Goal: Browse casually: Explore the website without a specific task or goal

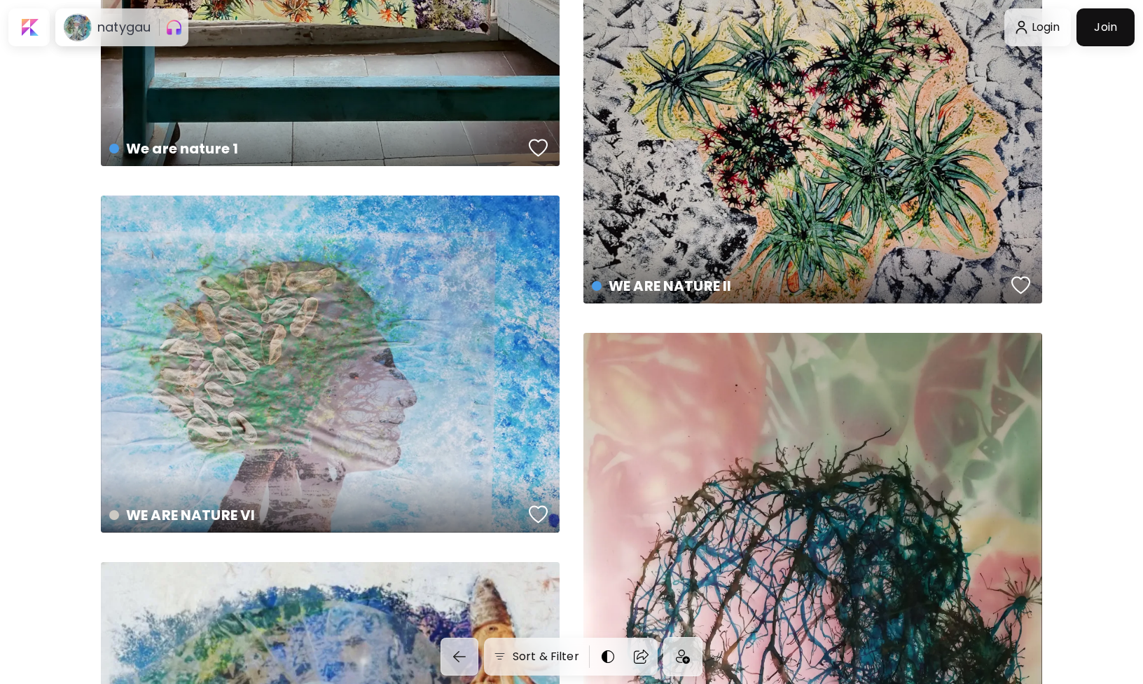
scroll to position [932, 0]
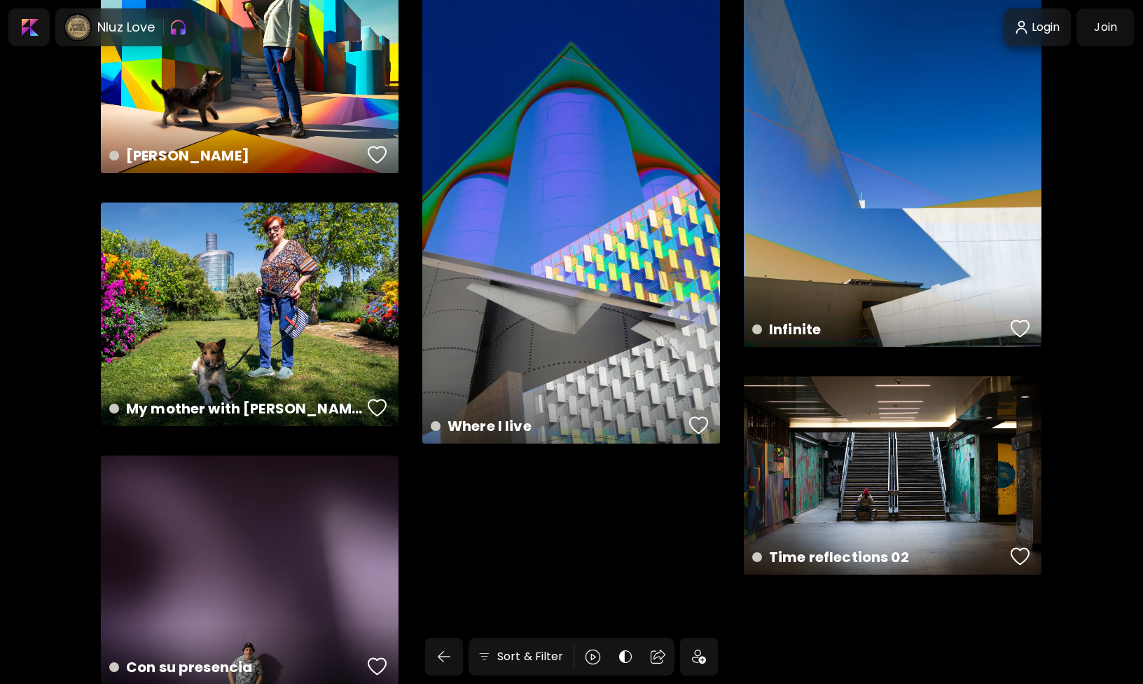
scroll to position [3383, 0]
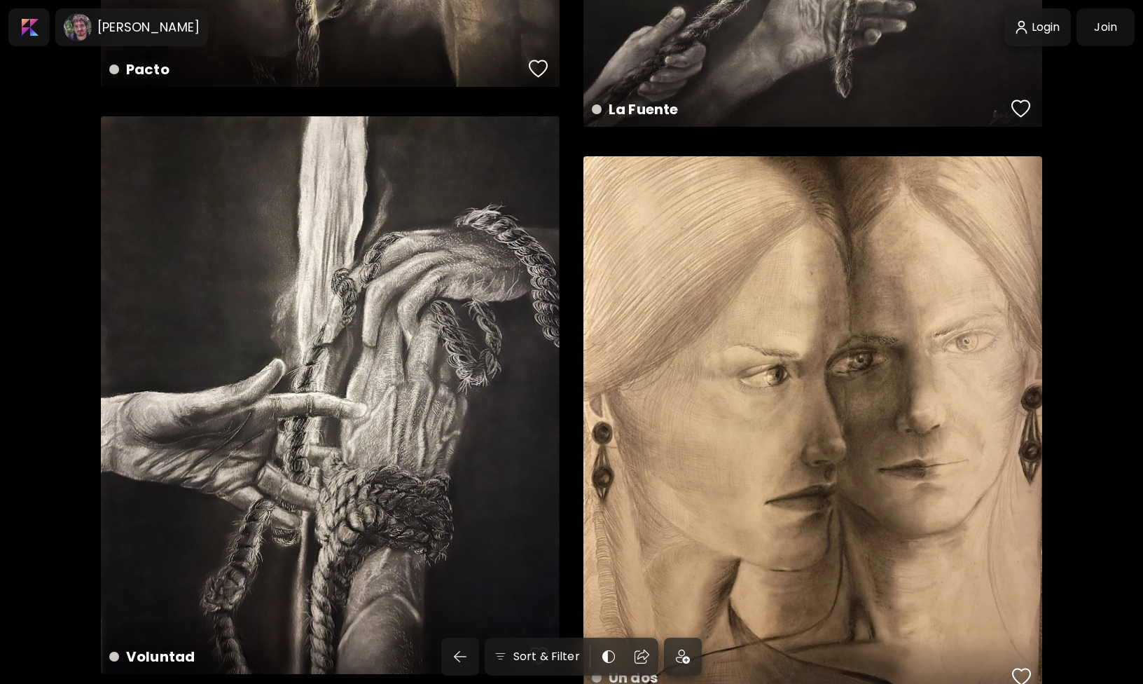
scroll to position [1268, 0]
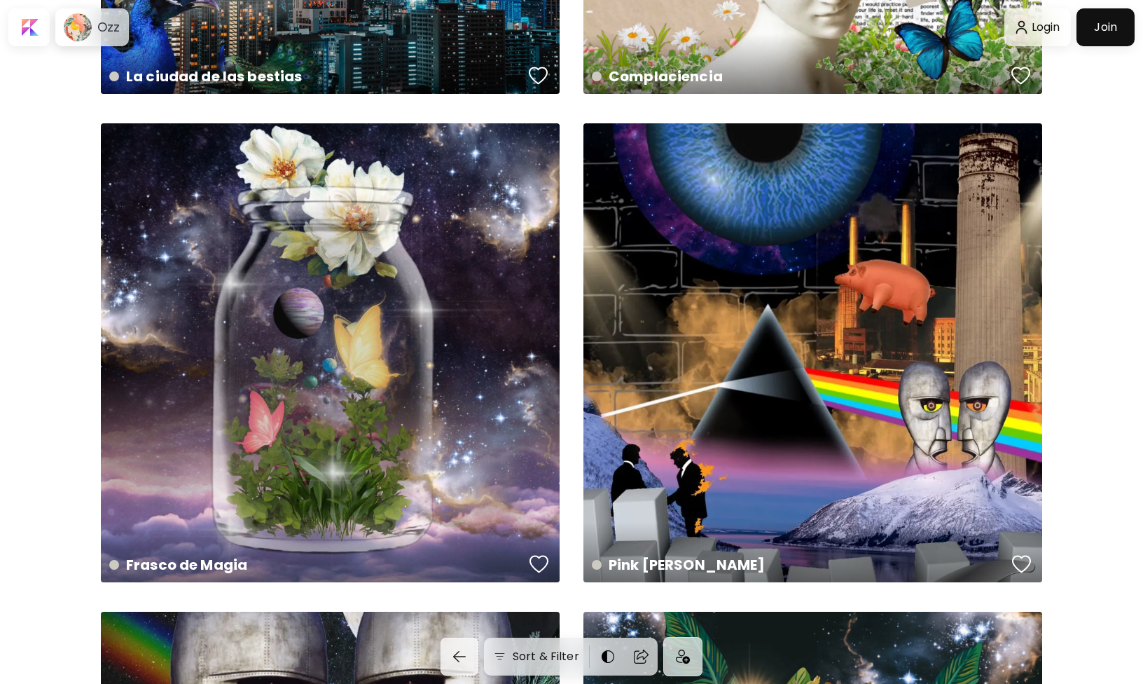
scroll to position [5942, 0]
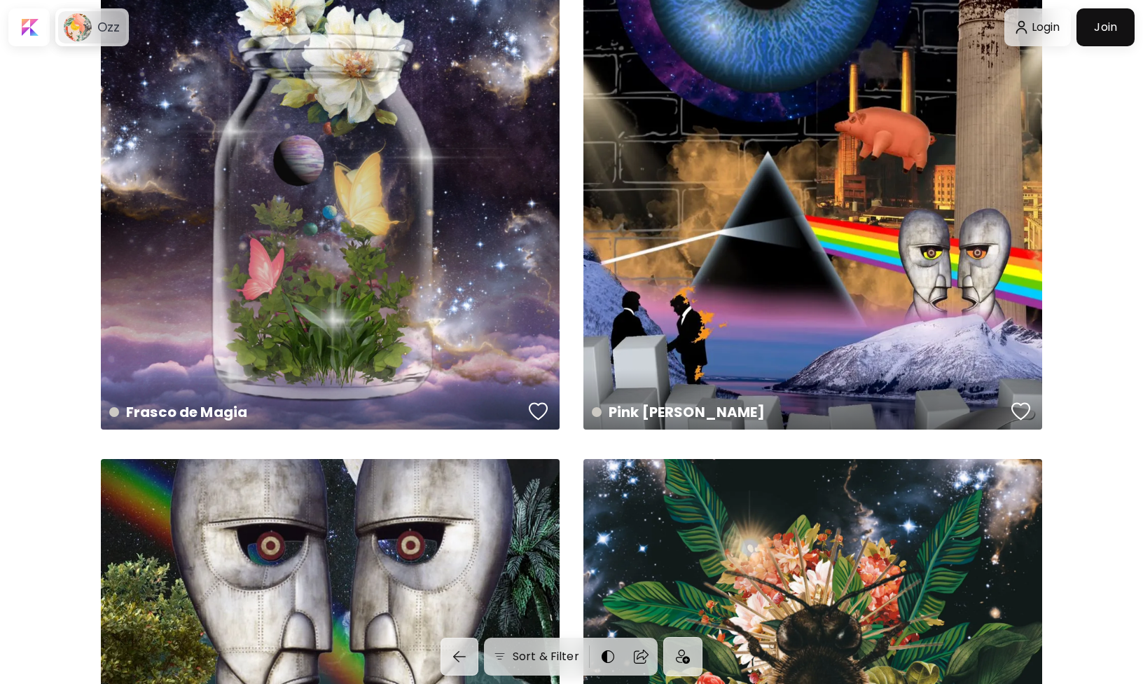
click at [94, 25] on div "Ozz" at bounding box center [106, 27] width 28 height 17
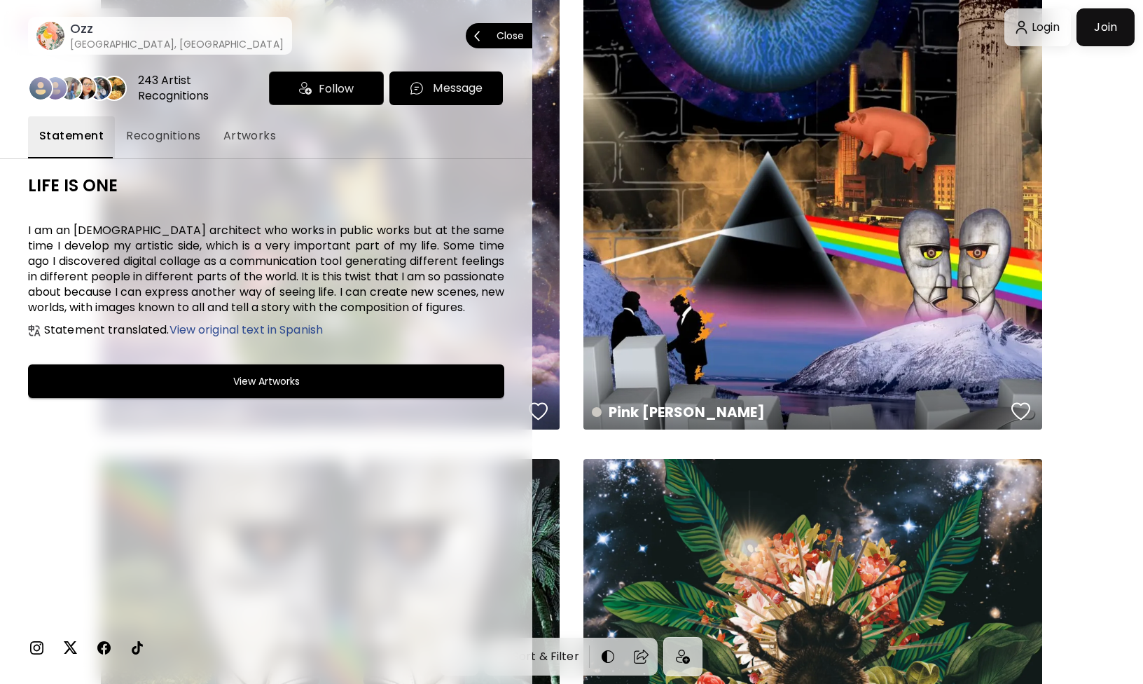
click at [509, 34] on p "Close" at bounding box center [510, 36] width 27 height 10
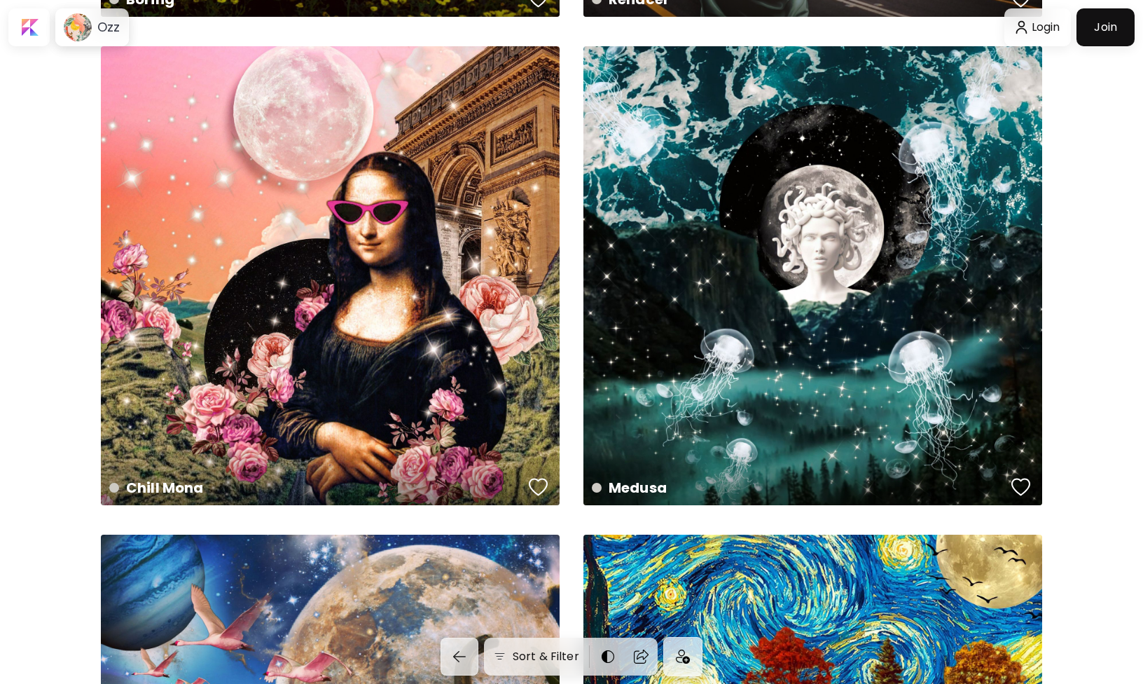
scroll to position [11054, 0]
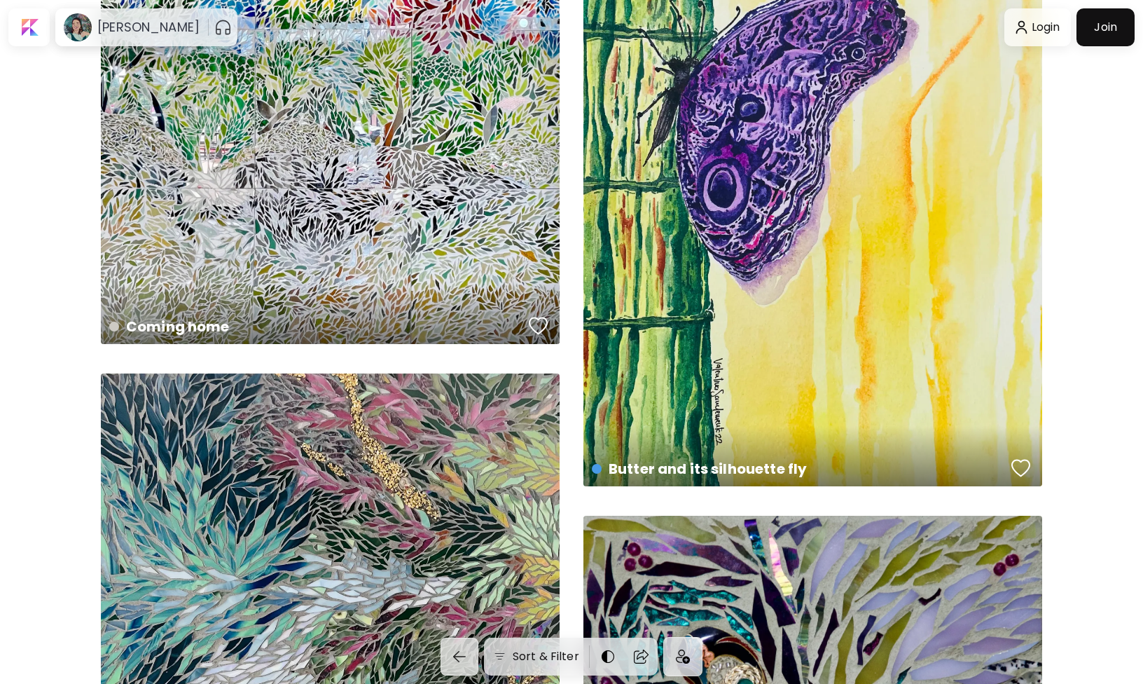
scroll to position [1144, 0]
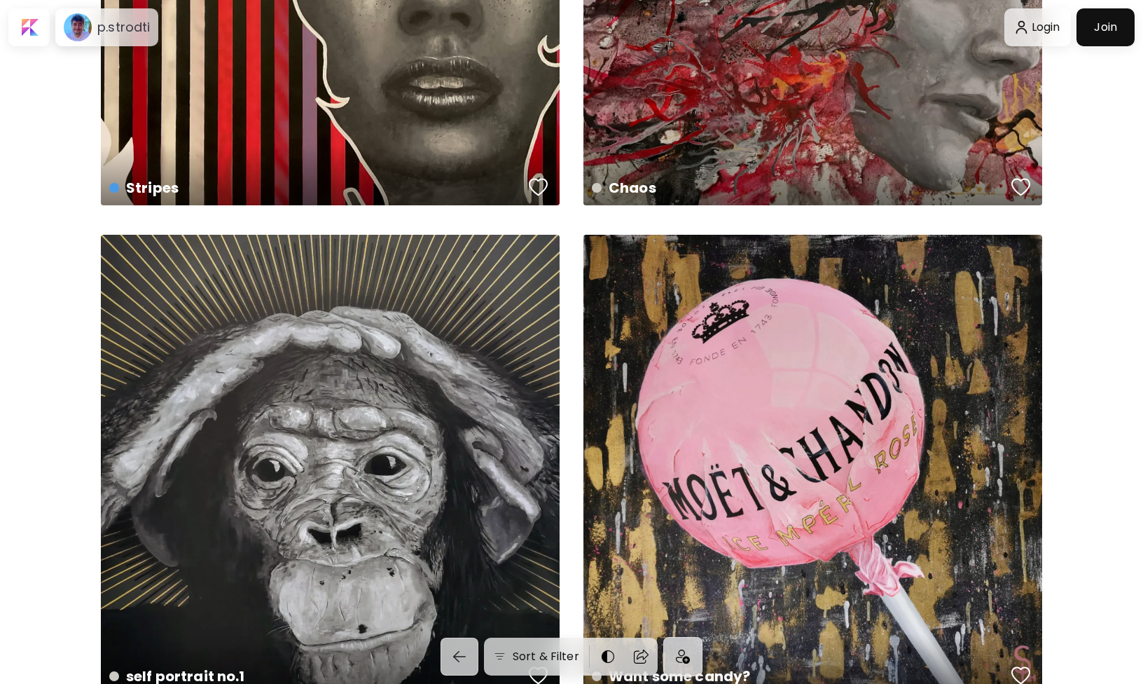
scroll to position [4422, 0]
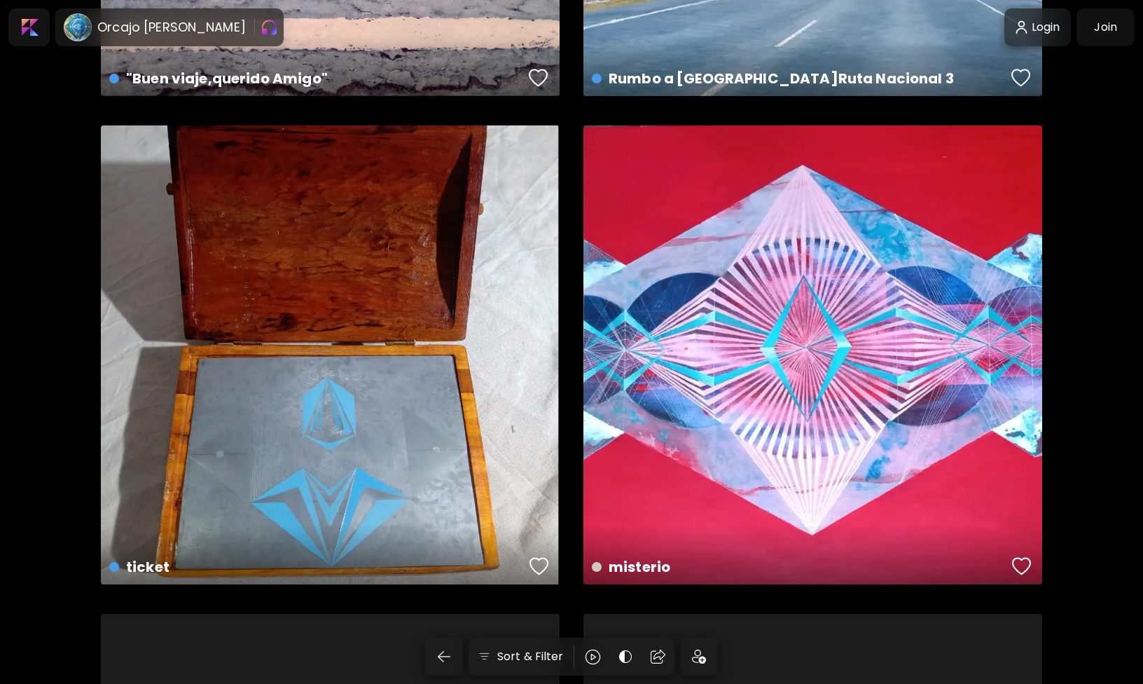
scroll to position [2241, 0]
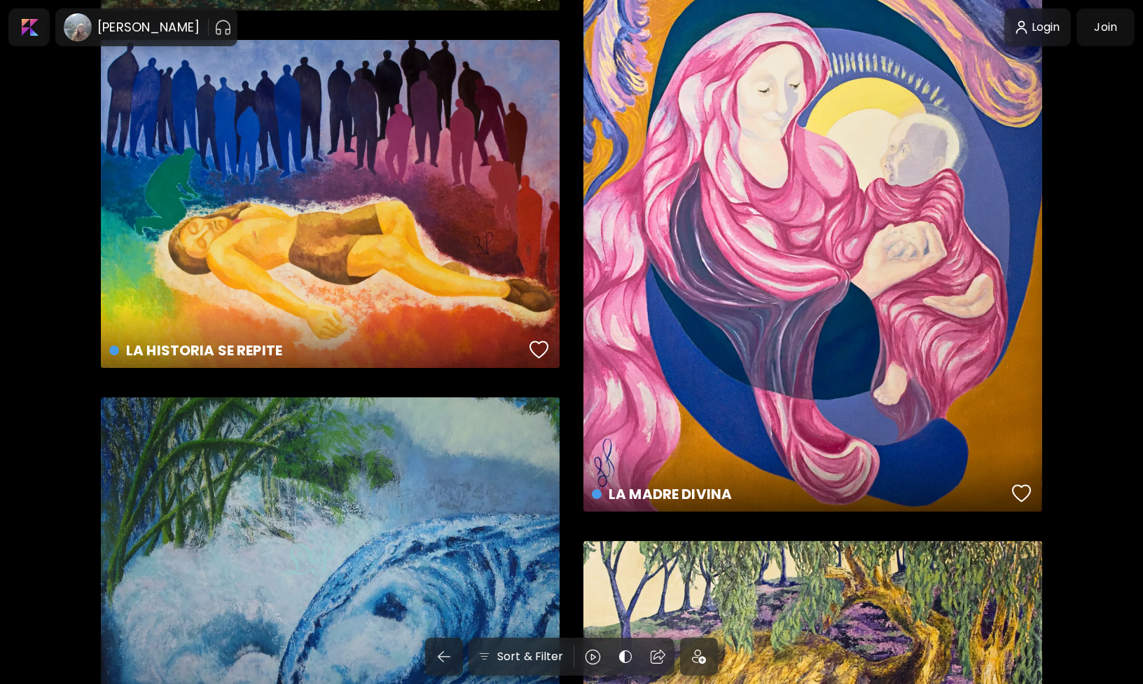
scroll to position [3917, 0]
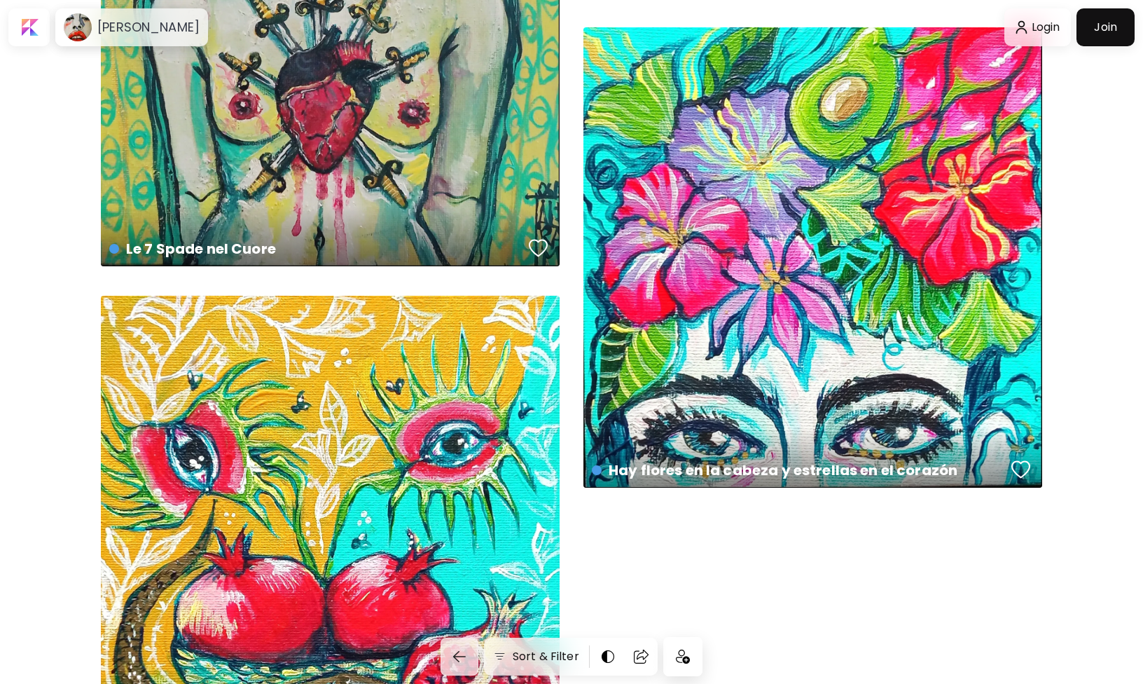
scroll to position [6361, 0]
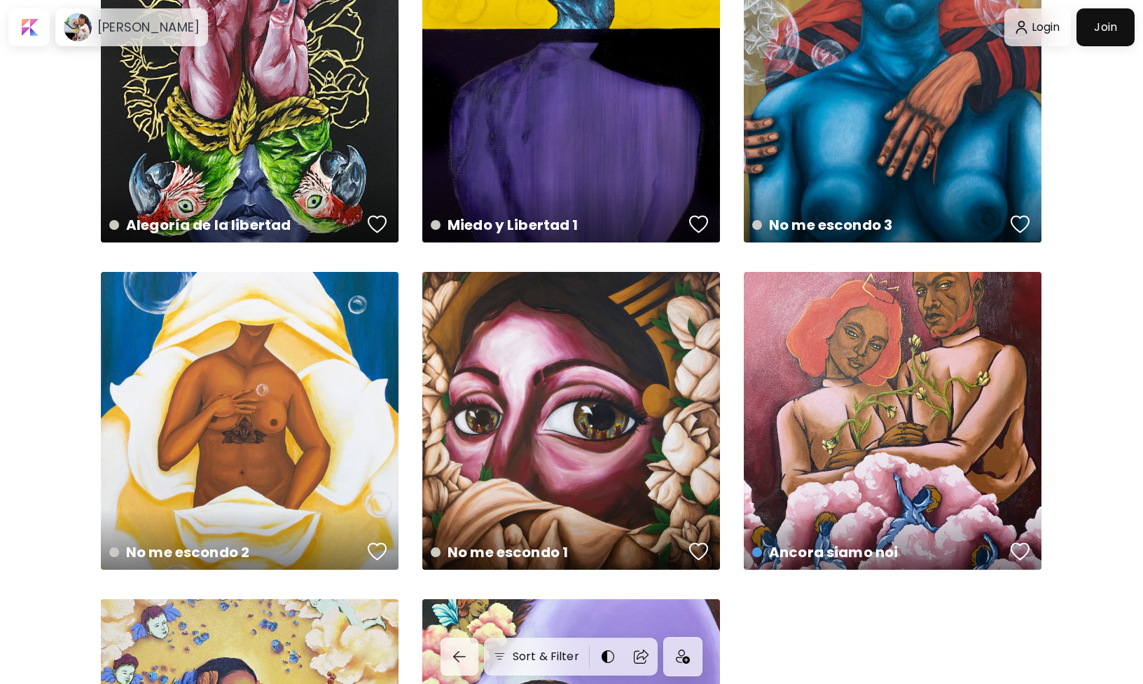
scroll to position [727, 0]
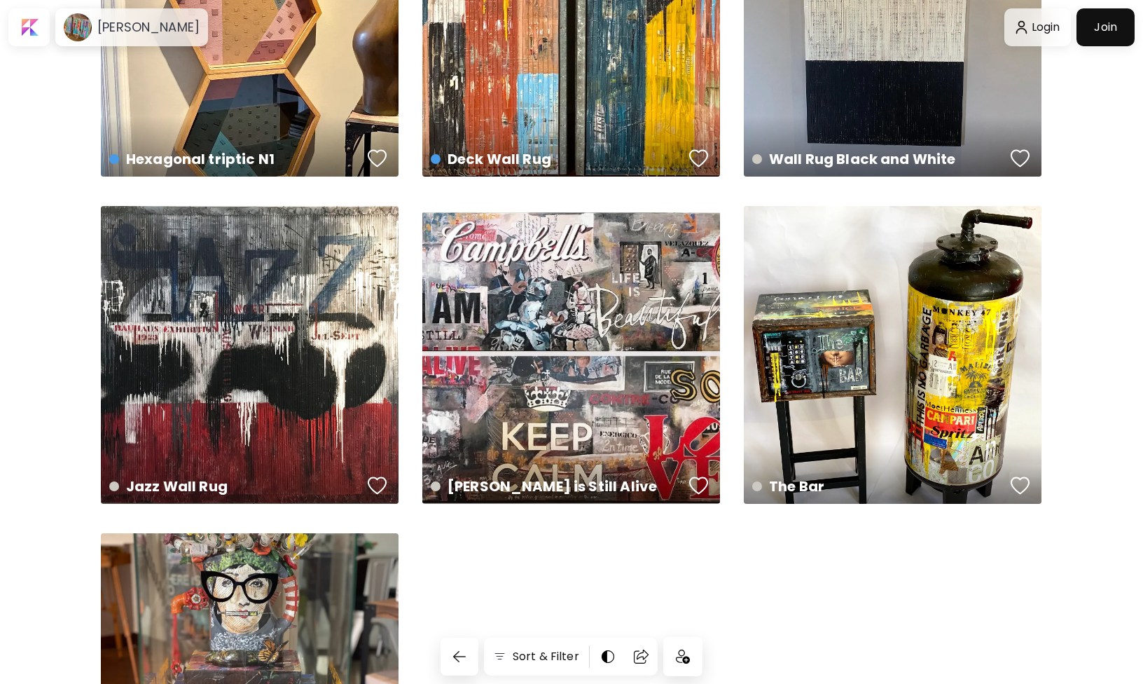
scroll to position [1708, 0]
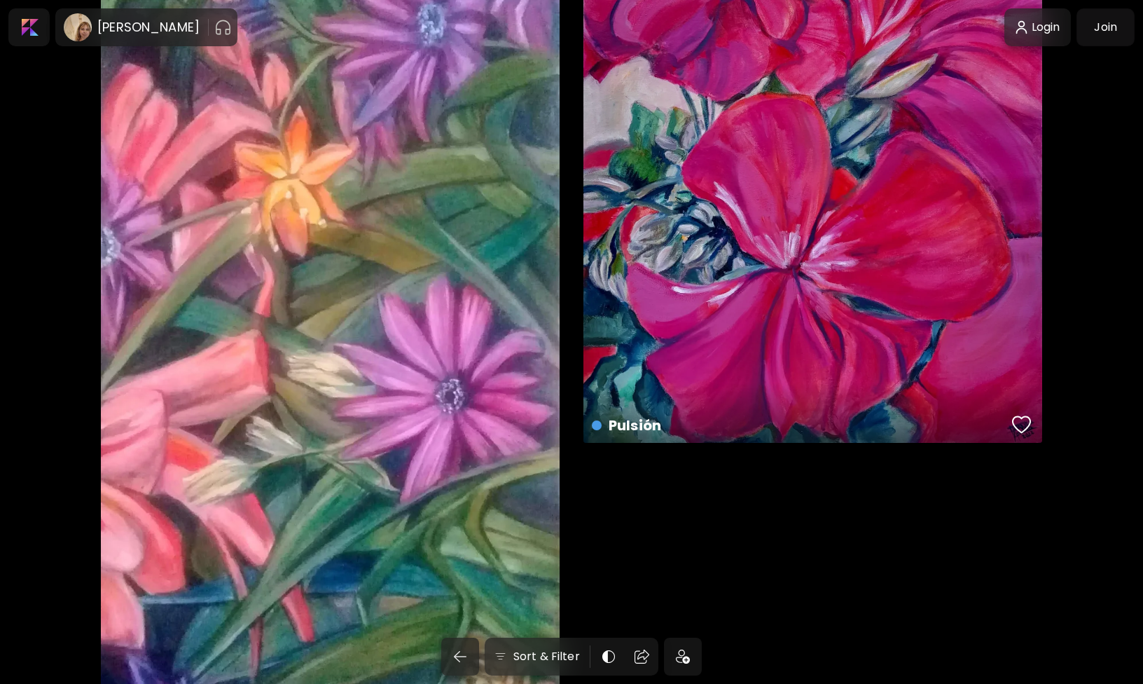
scroll to position [6417, 0]
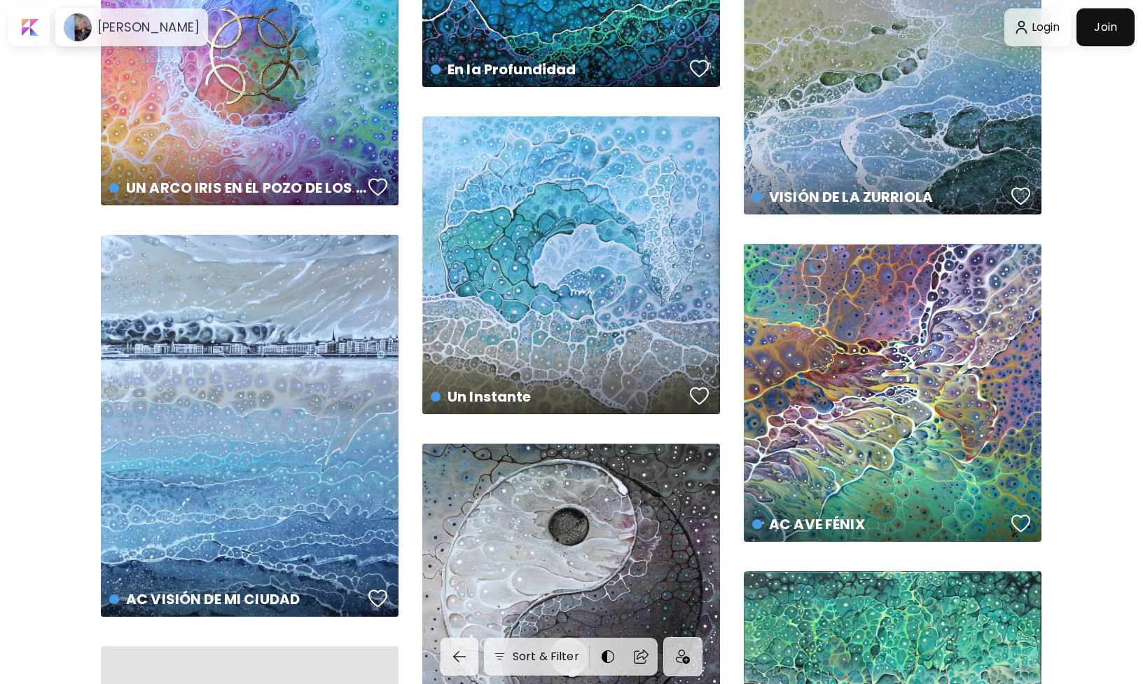
scroll to position [2112, 0]
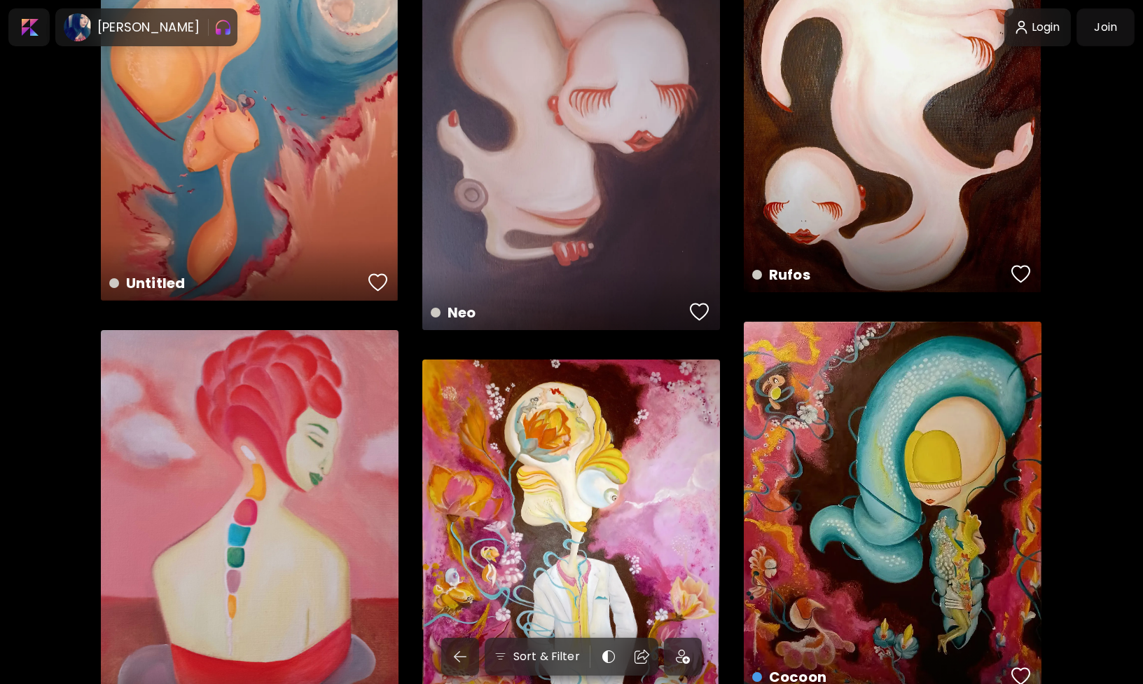
scroll to position [1752, 0]
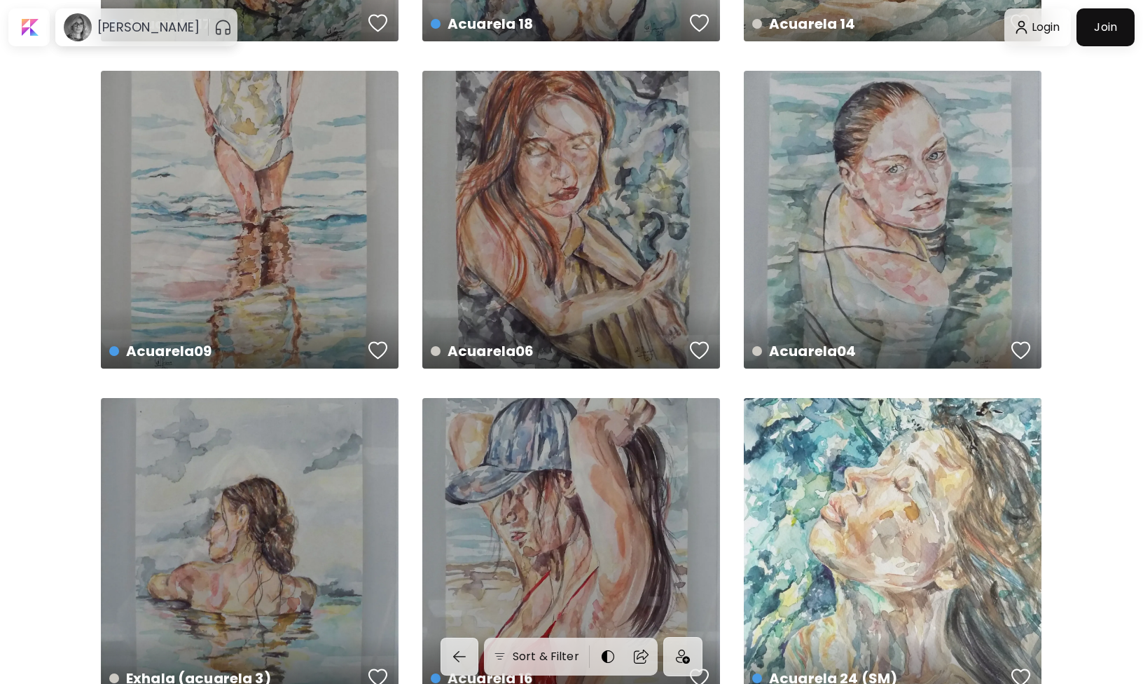
scroll to position [1977, 0]
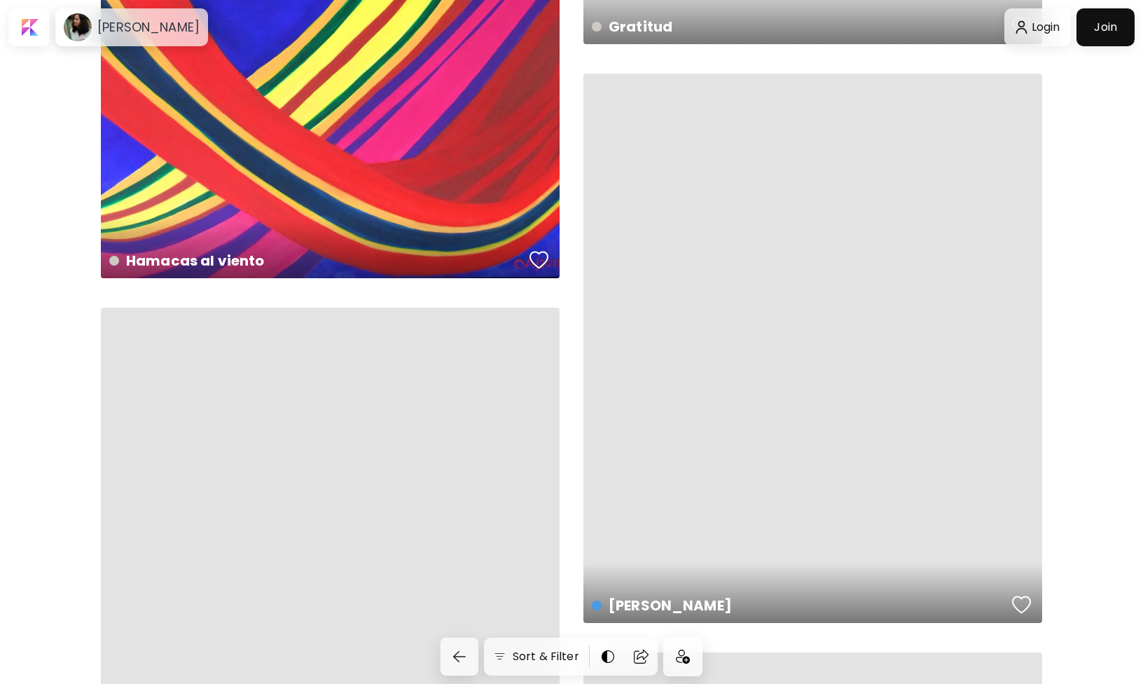
scroll to position [3566, 0]
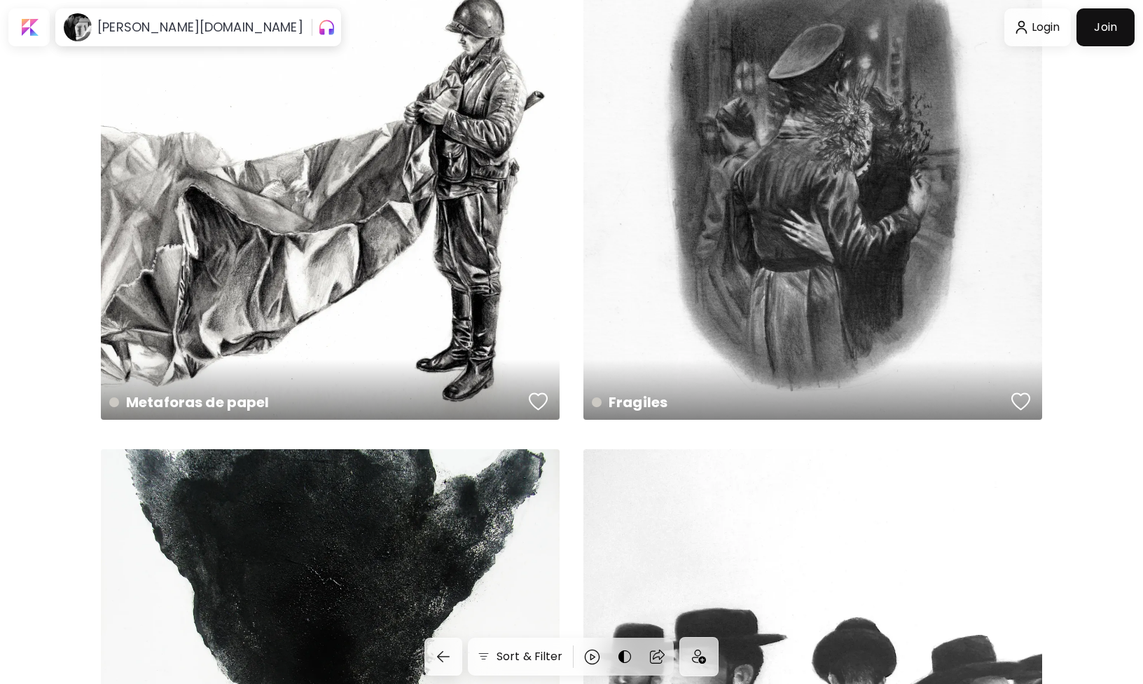
scroll to position [6957, 0]
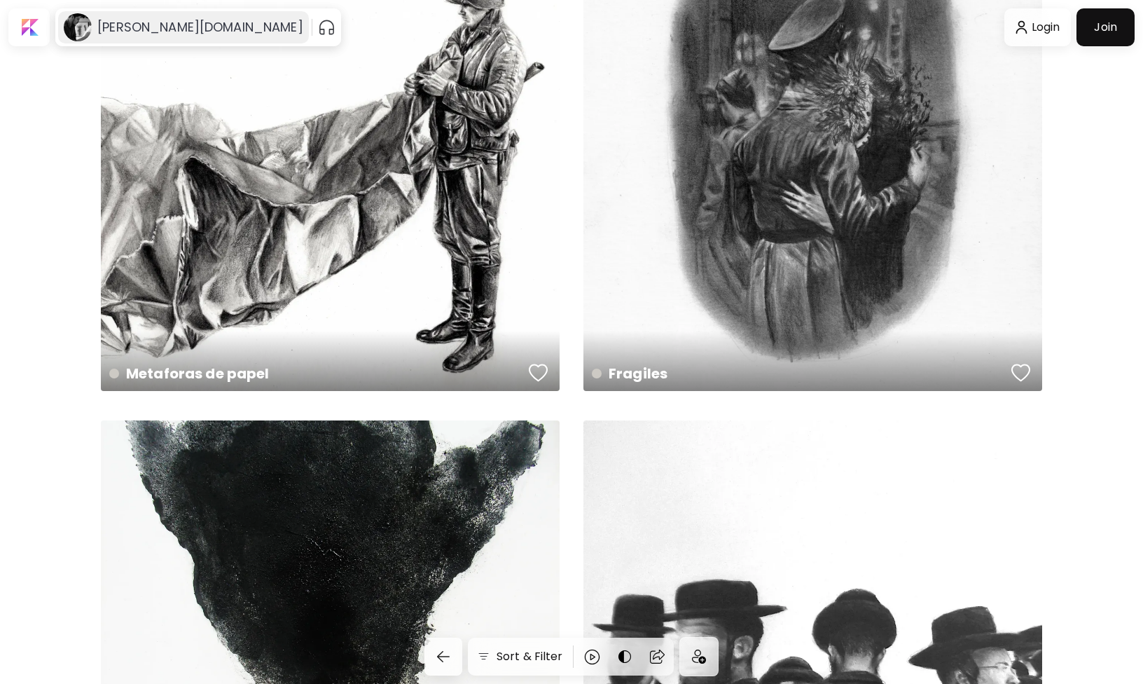
click at [123, 28] on h6 "hugo.car" at bounding box center [200, 27] width 206 height 17
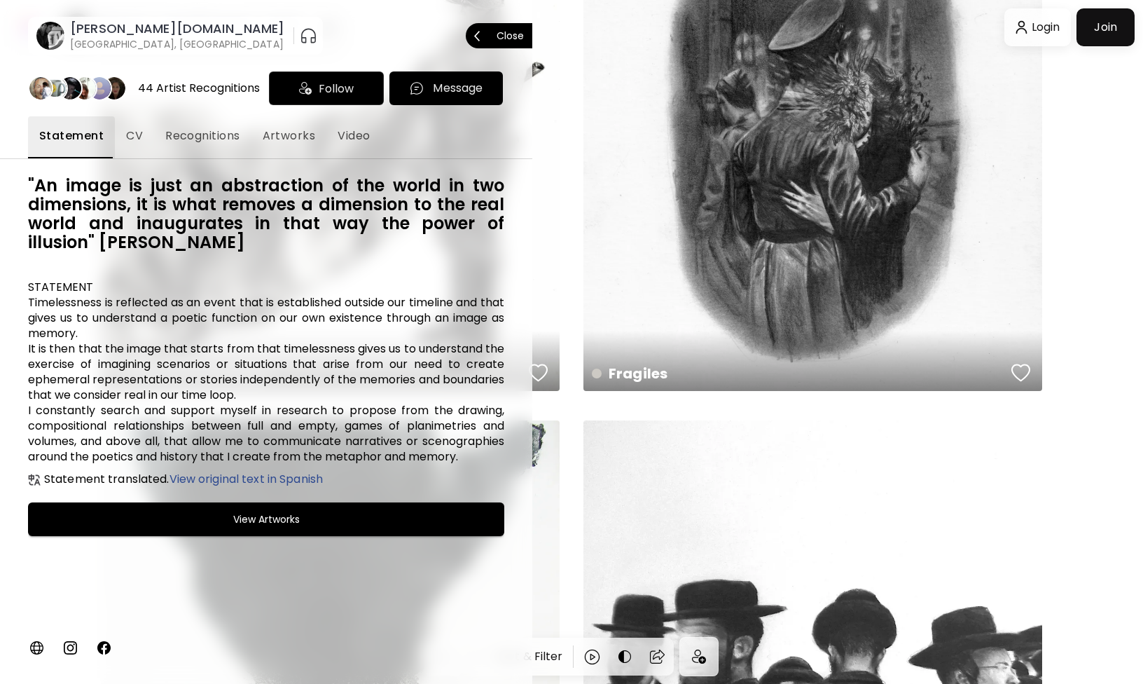
click at [504, 36] on p "Close" at bounding box center [510, 36] width 27 height 10
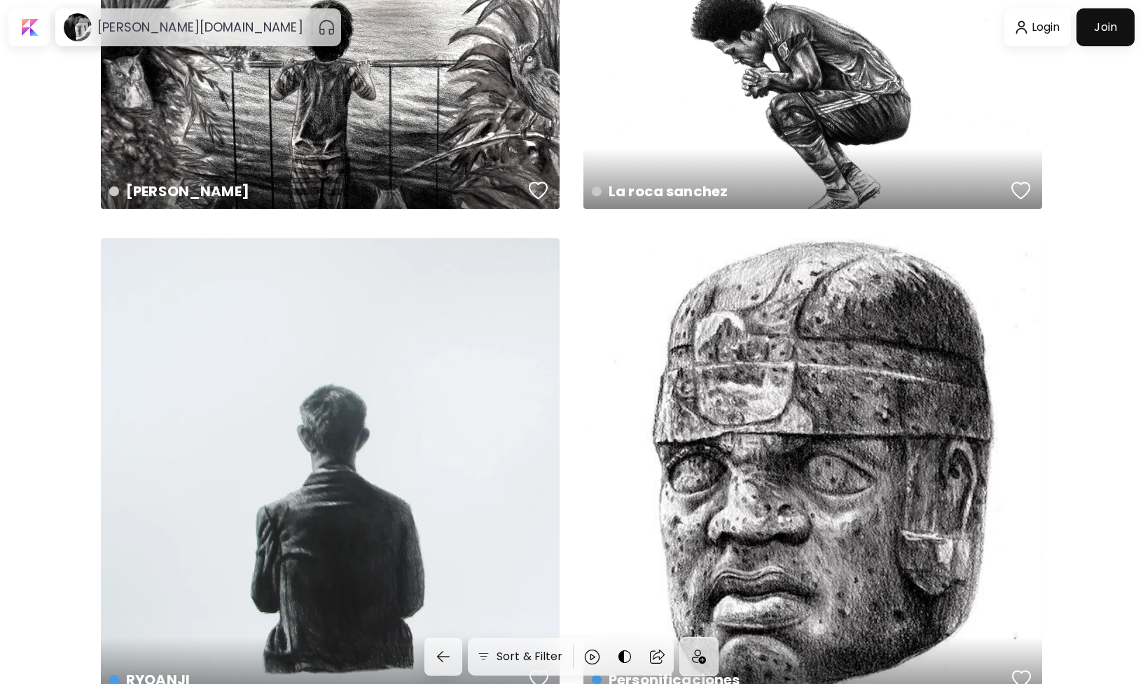
scroll to position [9182, 0]
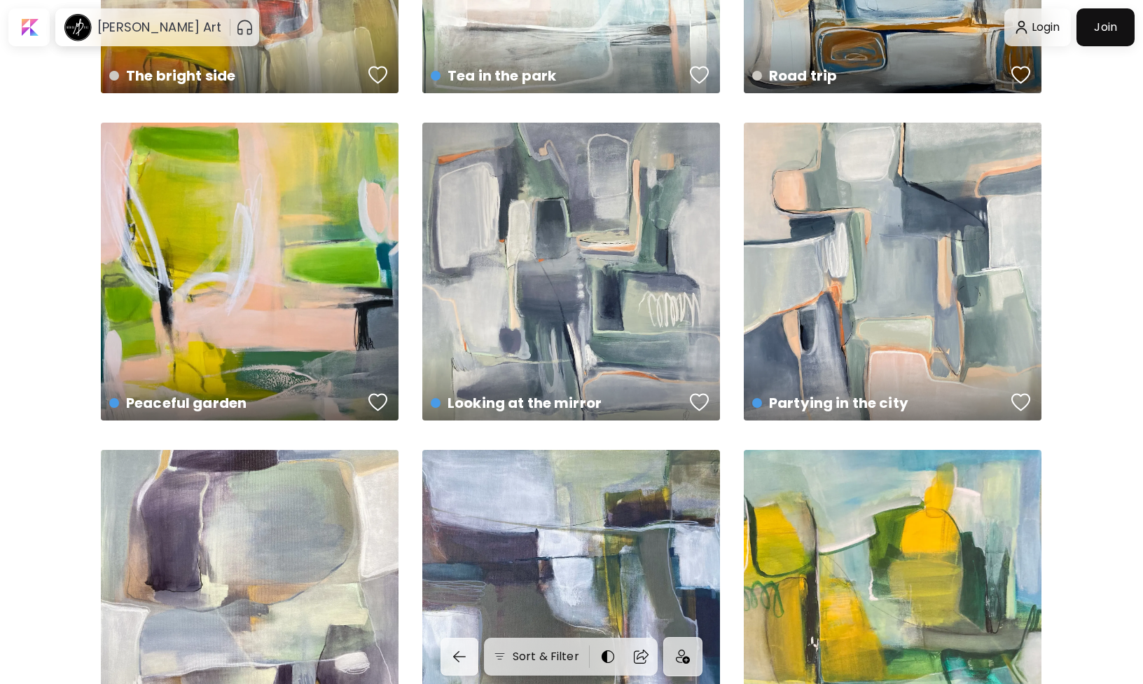
scroll to position [2690, 0]
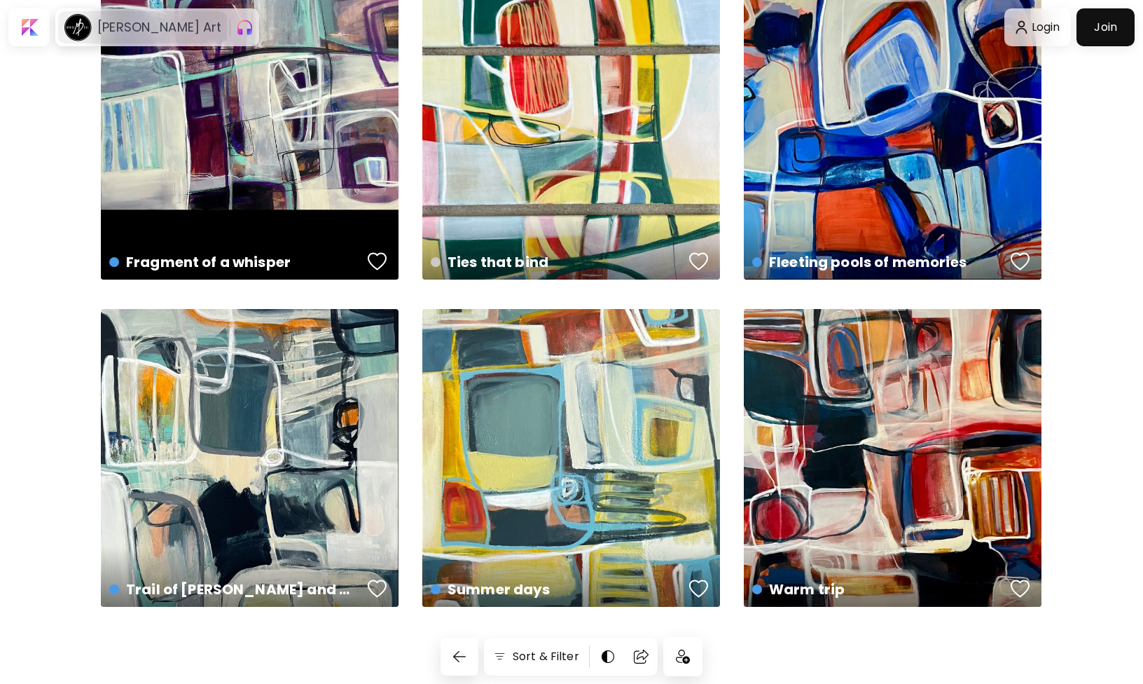
click at [177, 32] on h6 "Monica Diaz Art" at bounding box center [159, 27] width 124 height 17
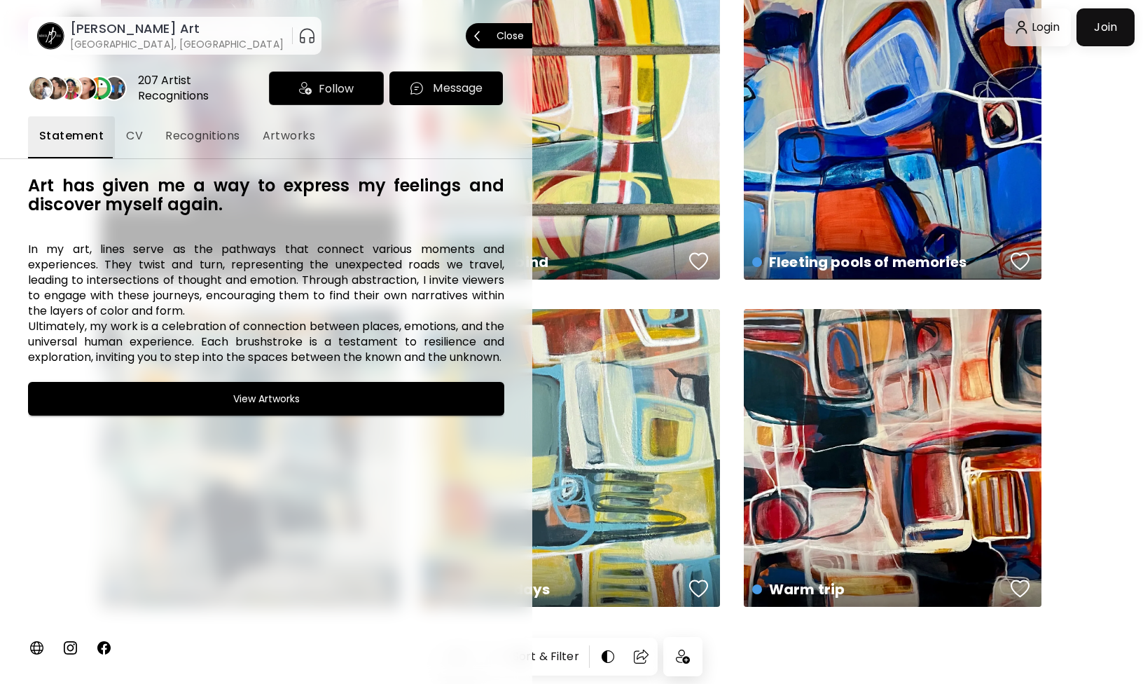
click at [508, 34] on p "Close" at bounding box center [510, 36] width 27 height 10
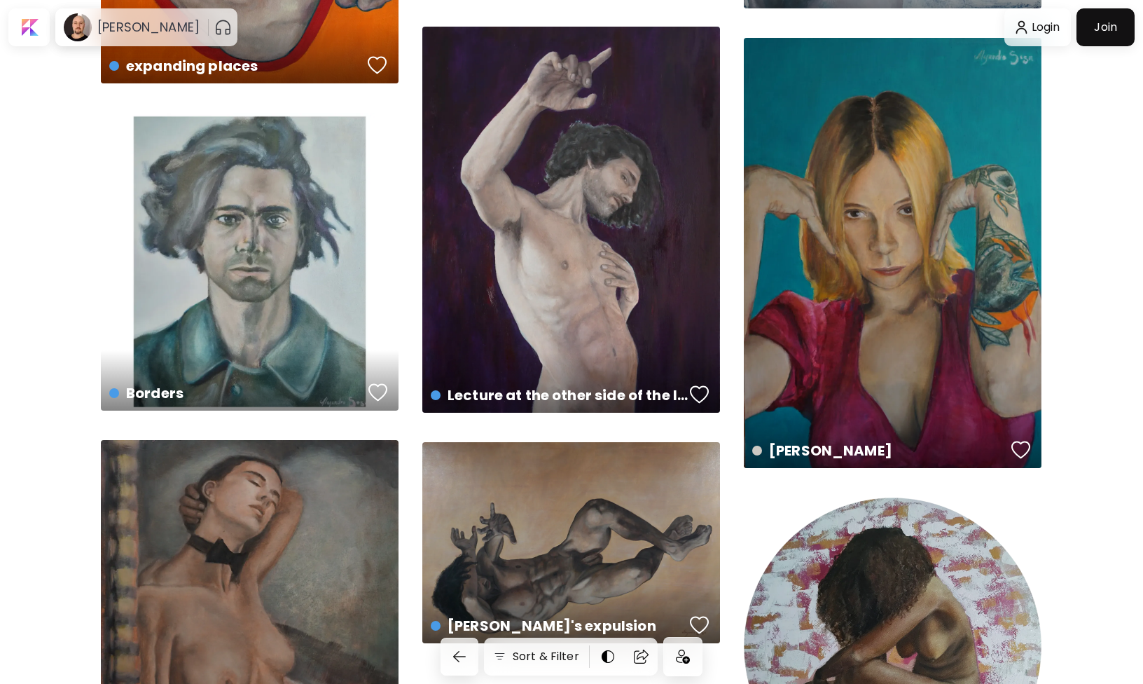
scroll to position [2490, 0]
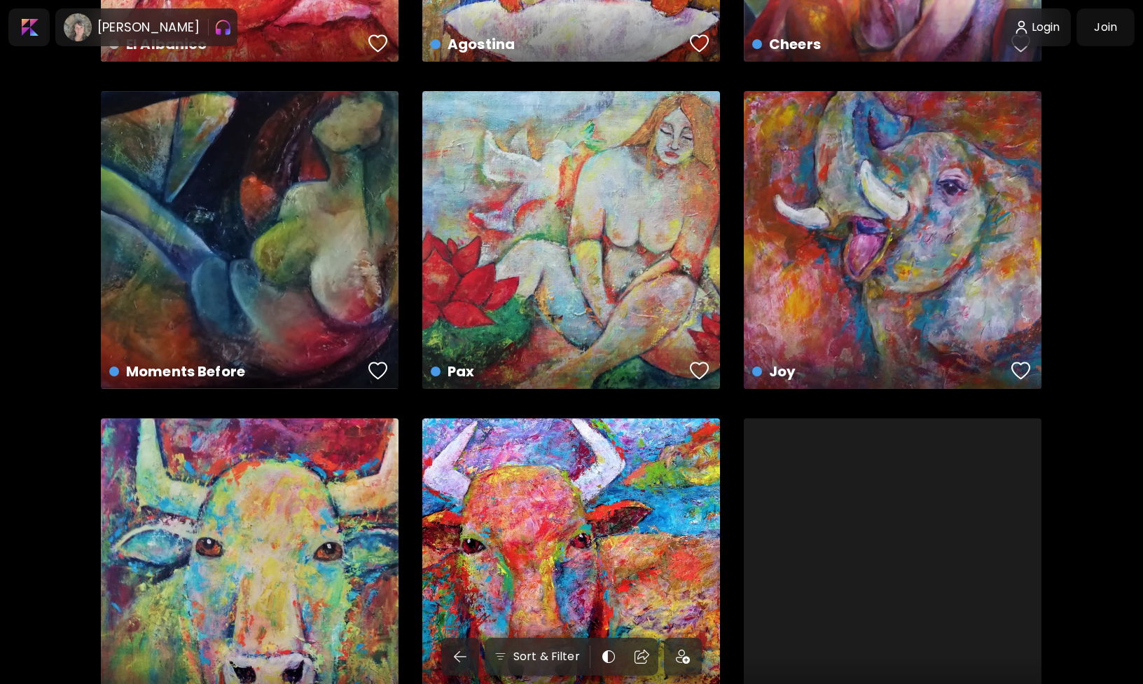
scroll to position [2388, 0]
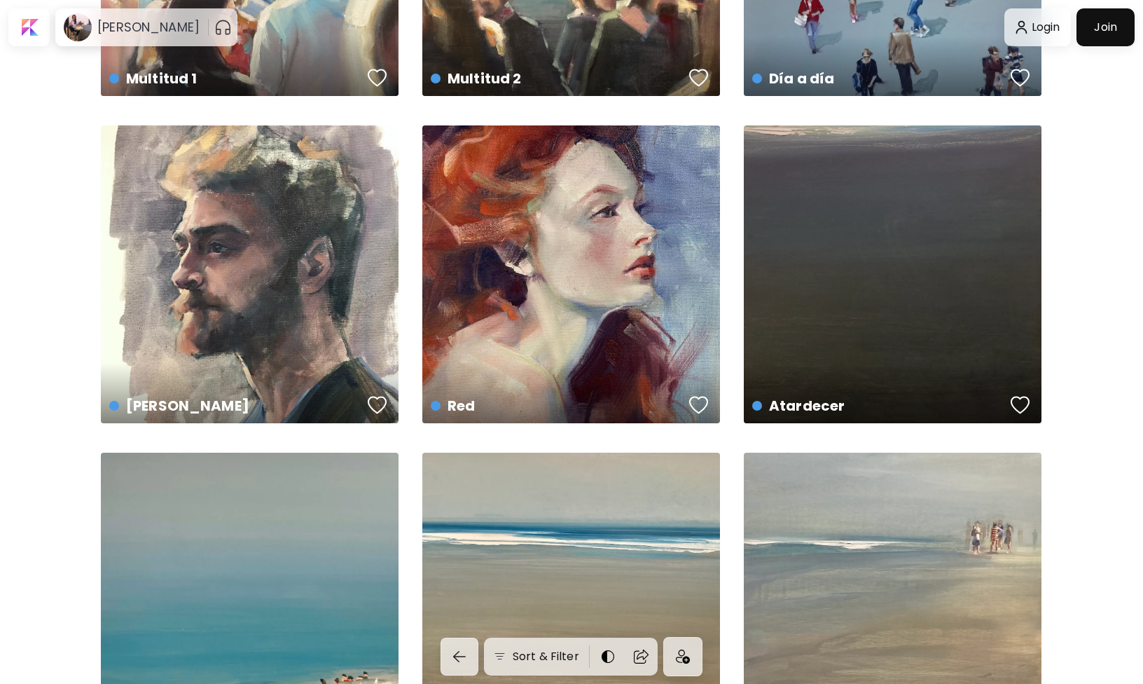
scroll to position [3412, 0]
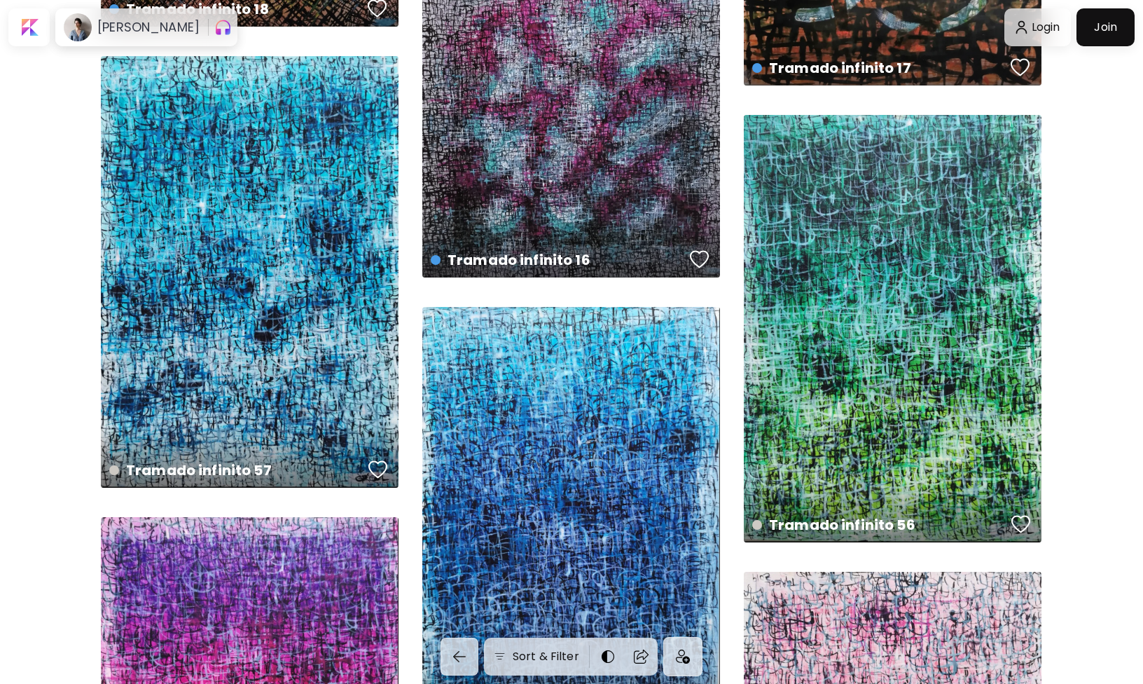
scroll to position [2262, 0]
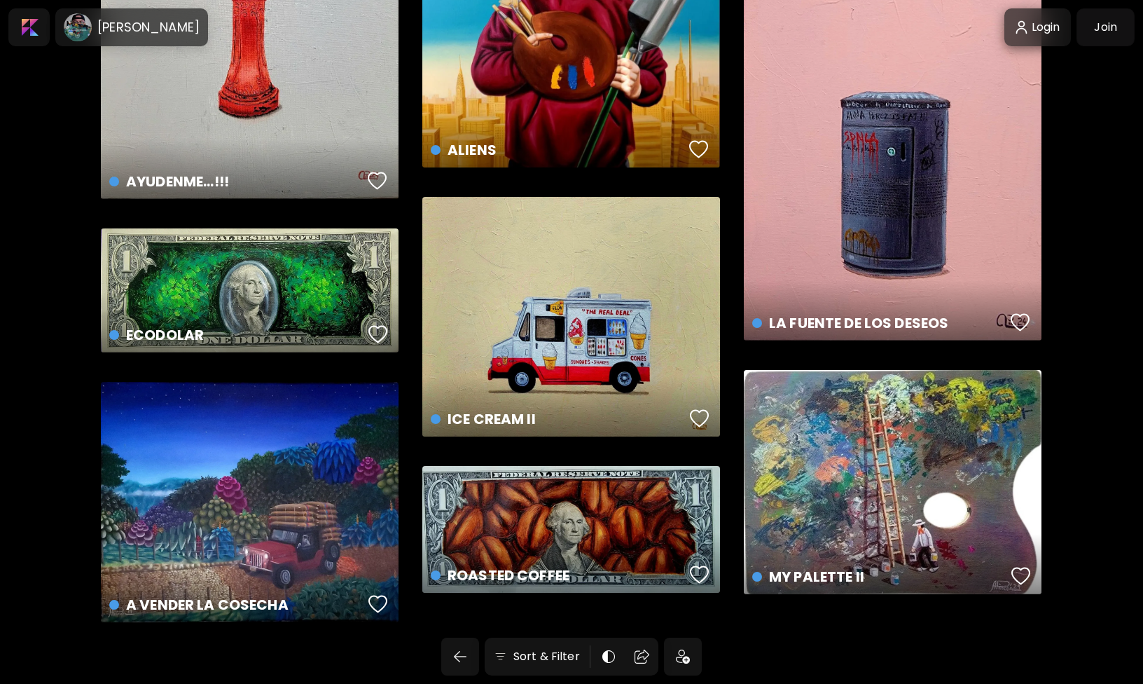
scroll to position [6113, 0]
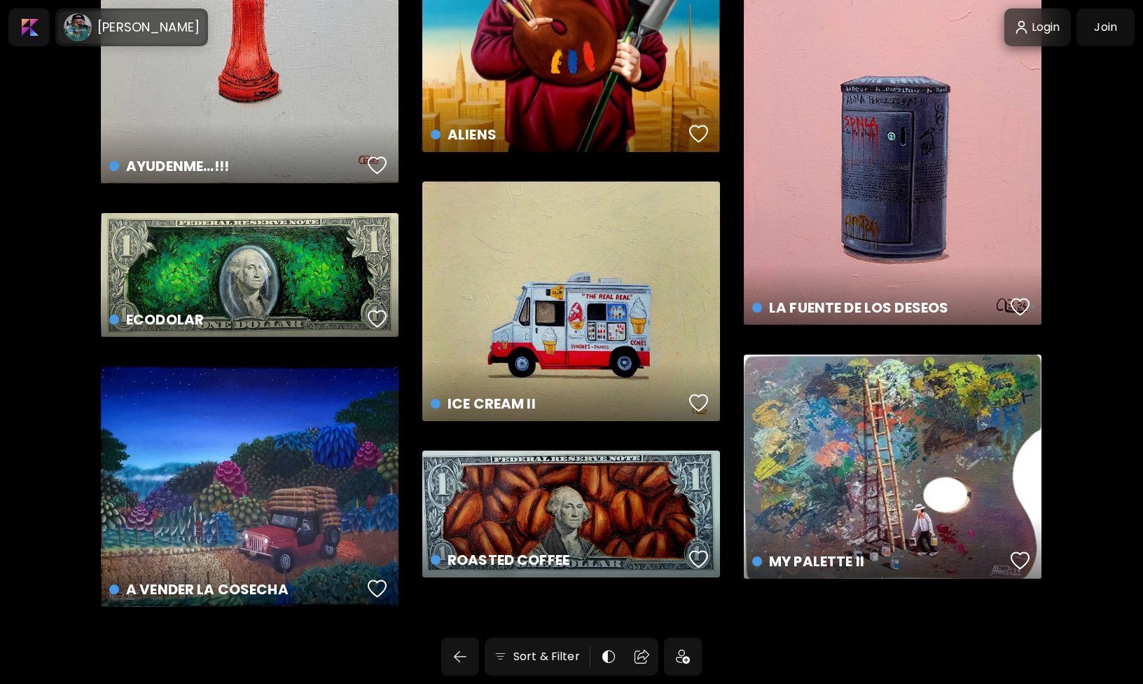
click at [137, 25] on h6 "Alejandro Pinzon" at bounding box center [148, 27] width 102 height 17
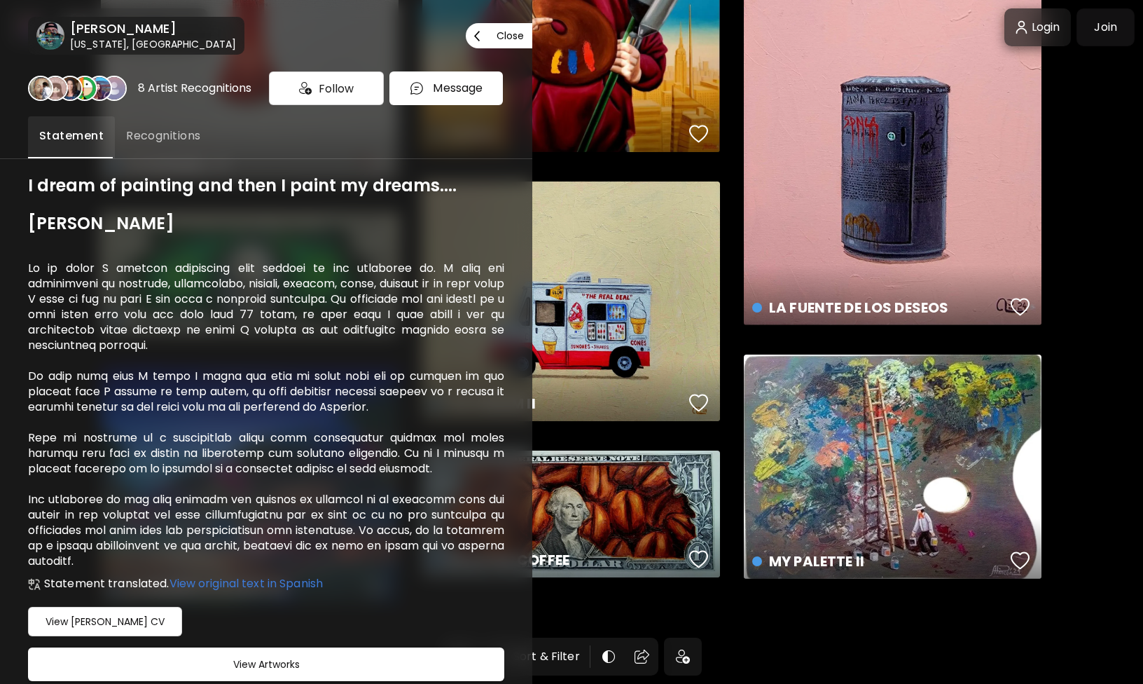
click at [497, 39] on p "Close" at bounding box center [510, 36] width 27 height 10
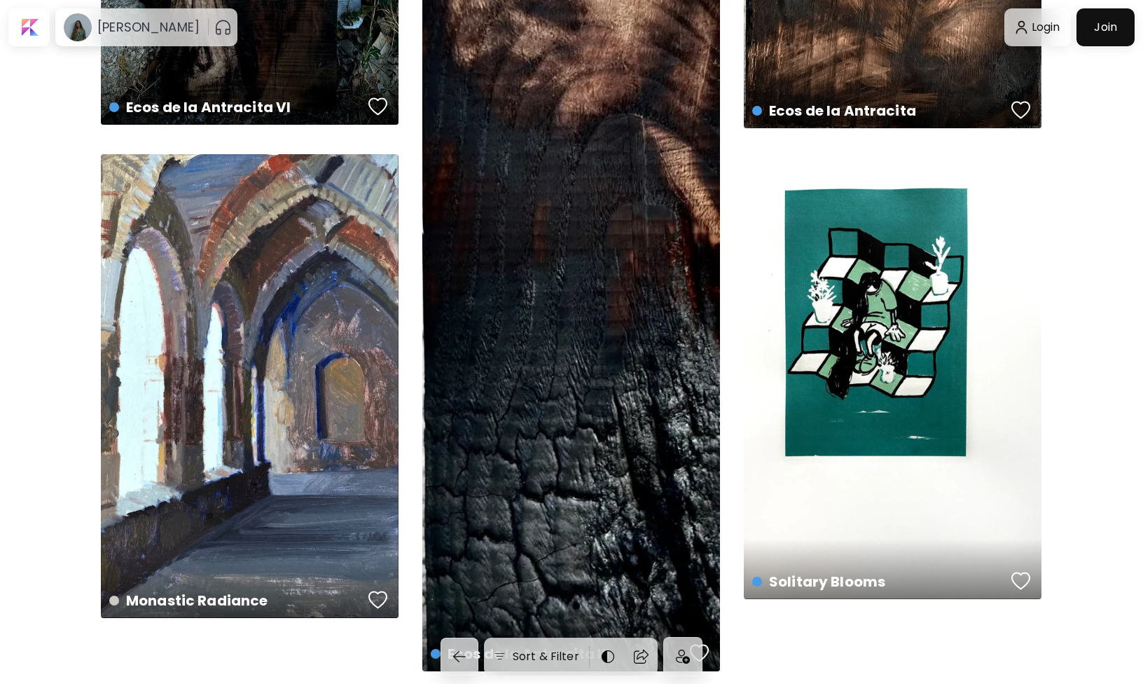
scroll to position [8878, 0]
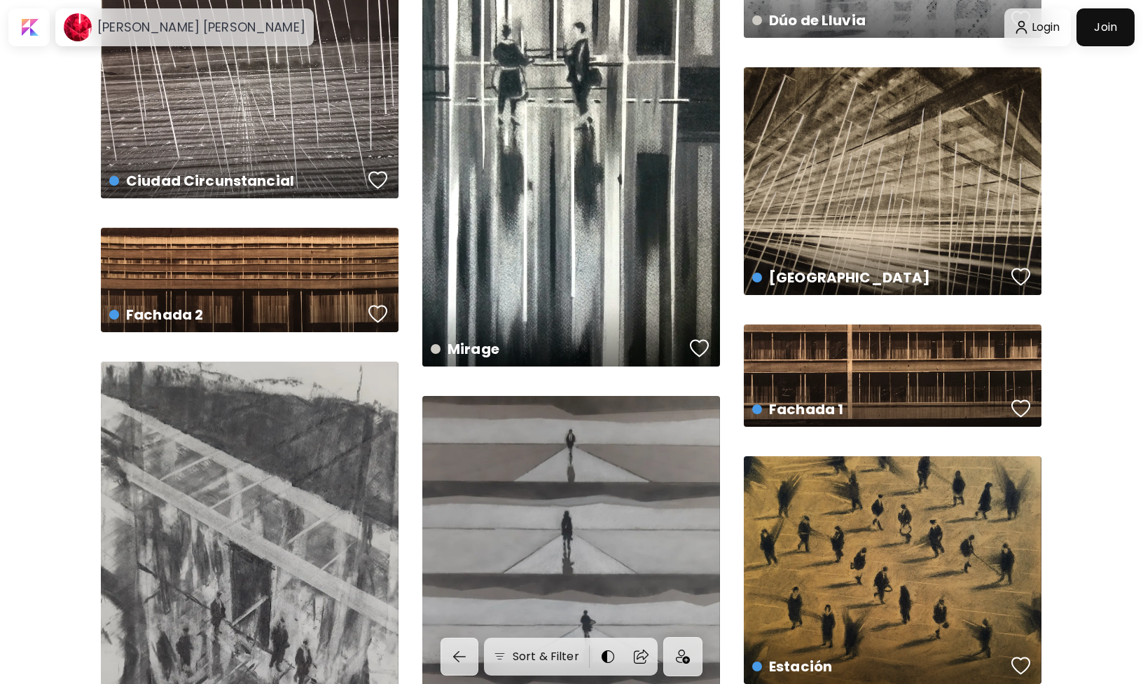
scroll to position [2245, 0]
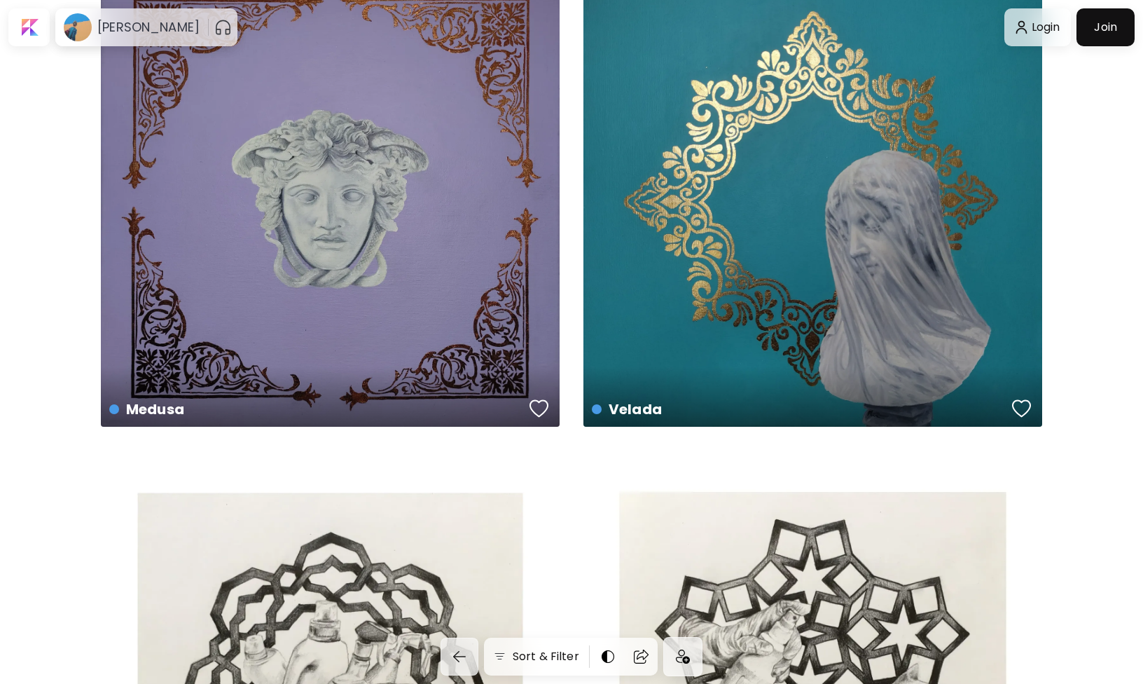
scroll to position [4465, 0]
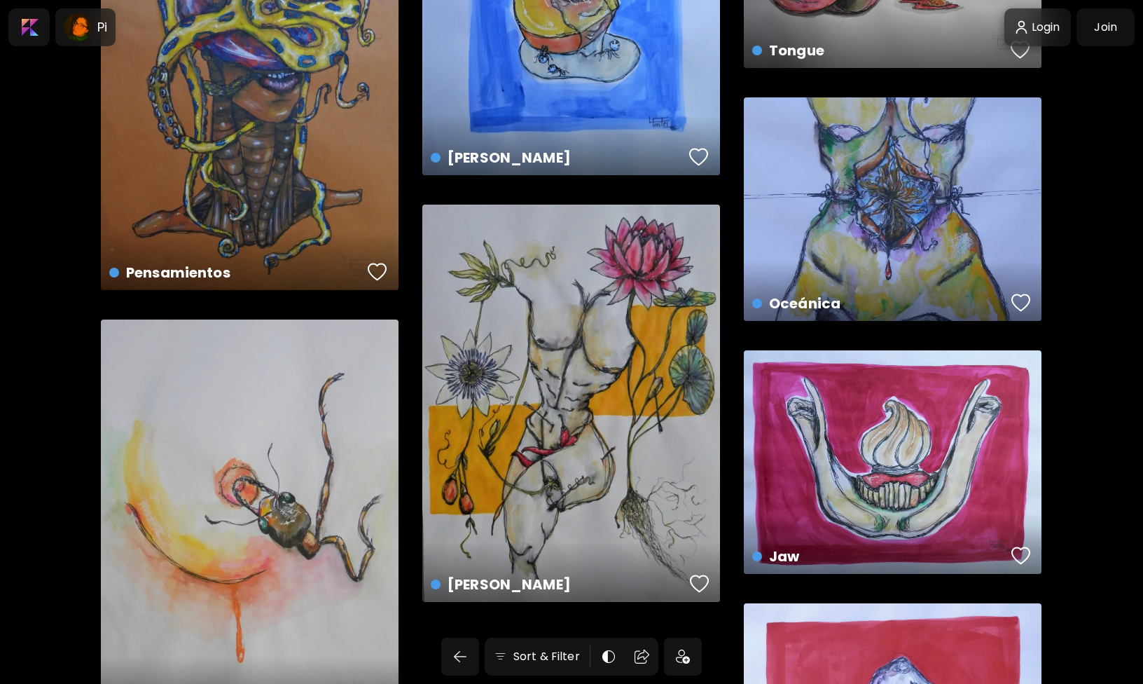
scroll to position [1031, 0]
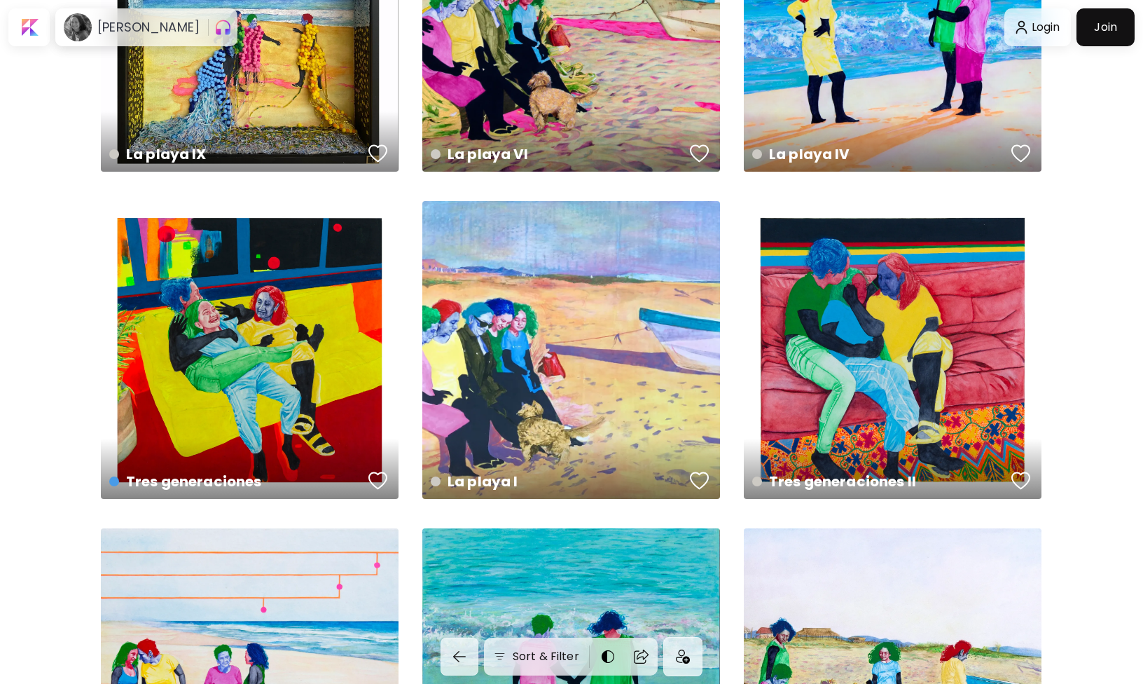
scroll to position [2151, 0]
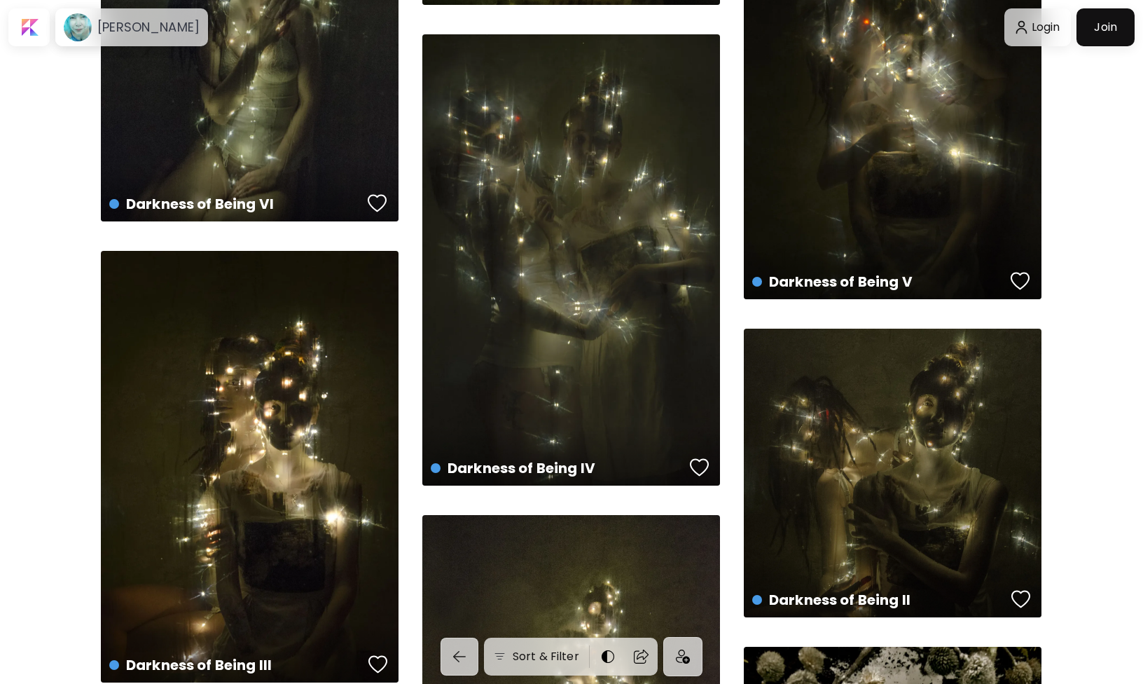
scroll to position [3087, 0]
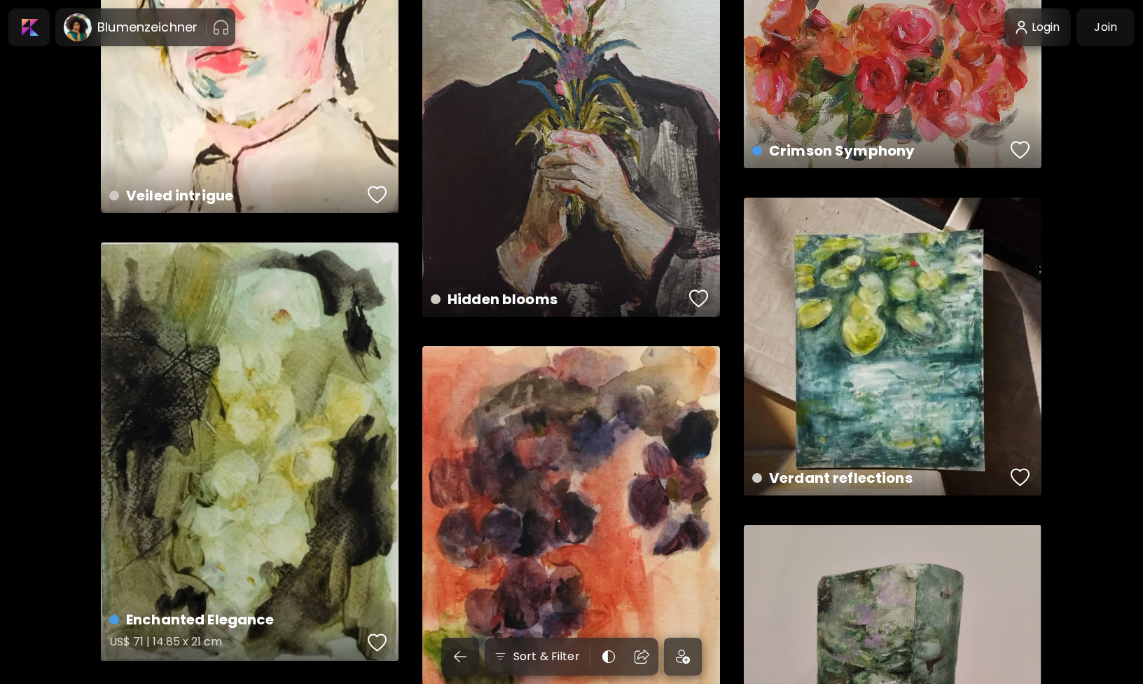
scroll to position [2940, 0]
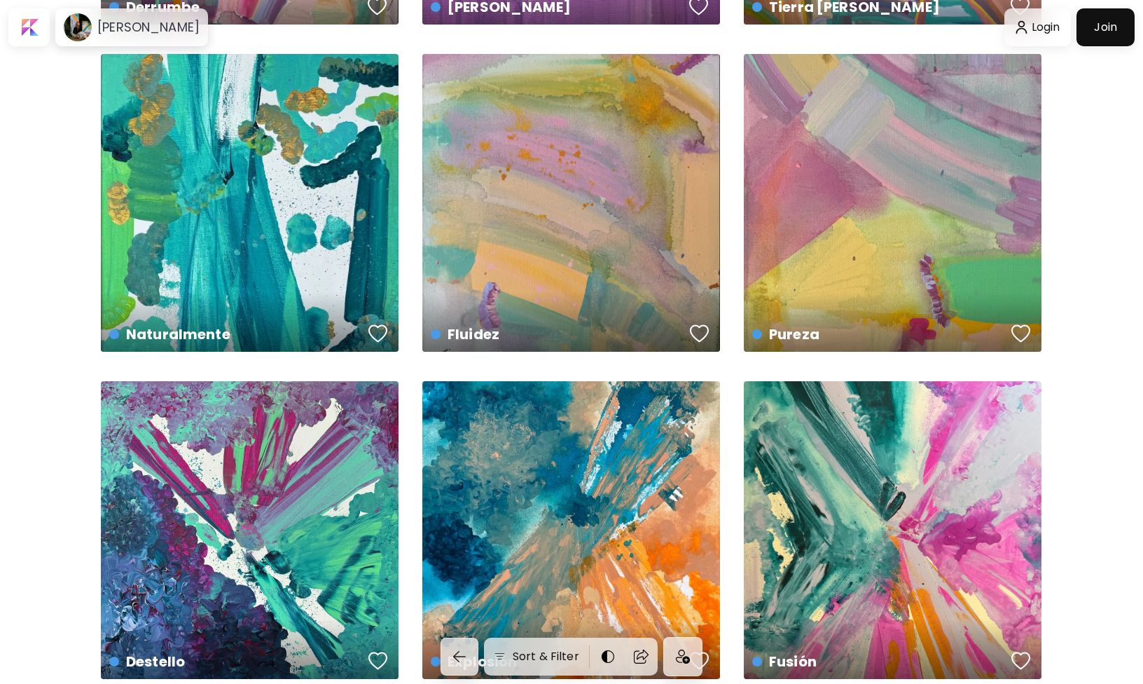
scroll to position [727, 0]
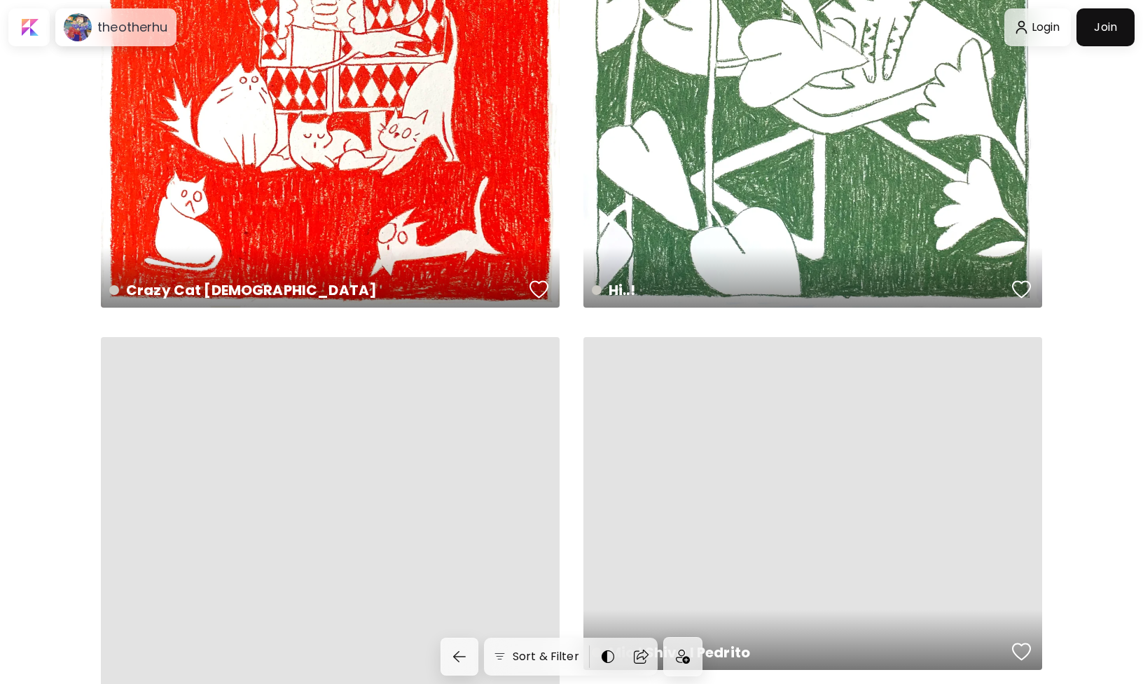
scroll to position [2640, 0]
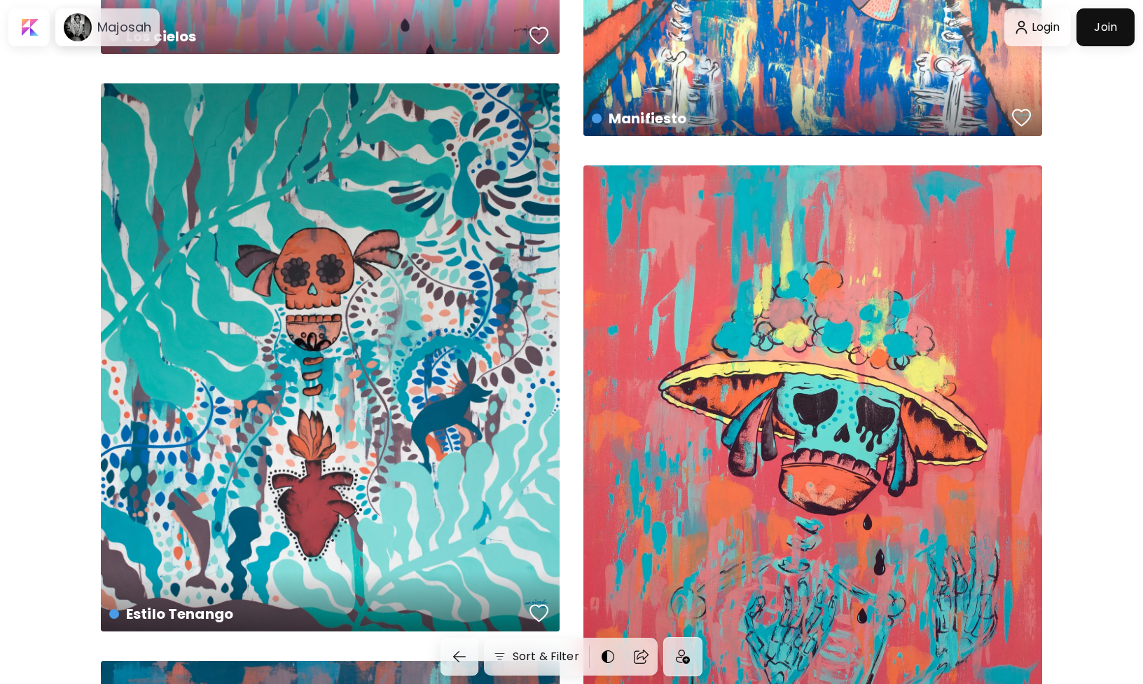
scroll to position [4711, 0]
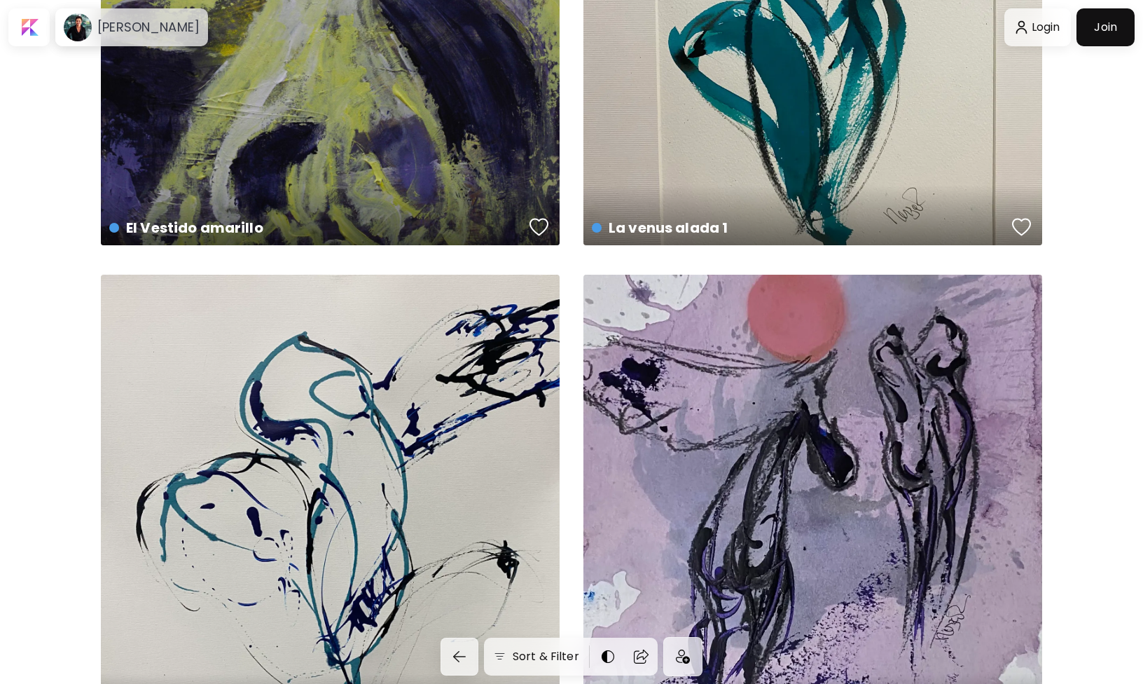
scroll to position [2937, 0]
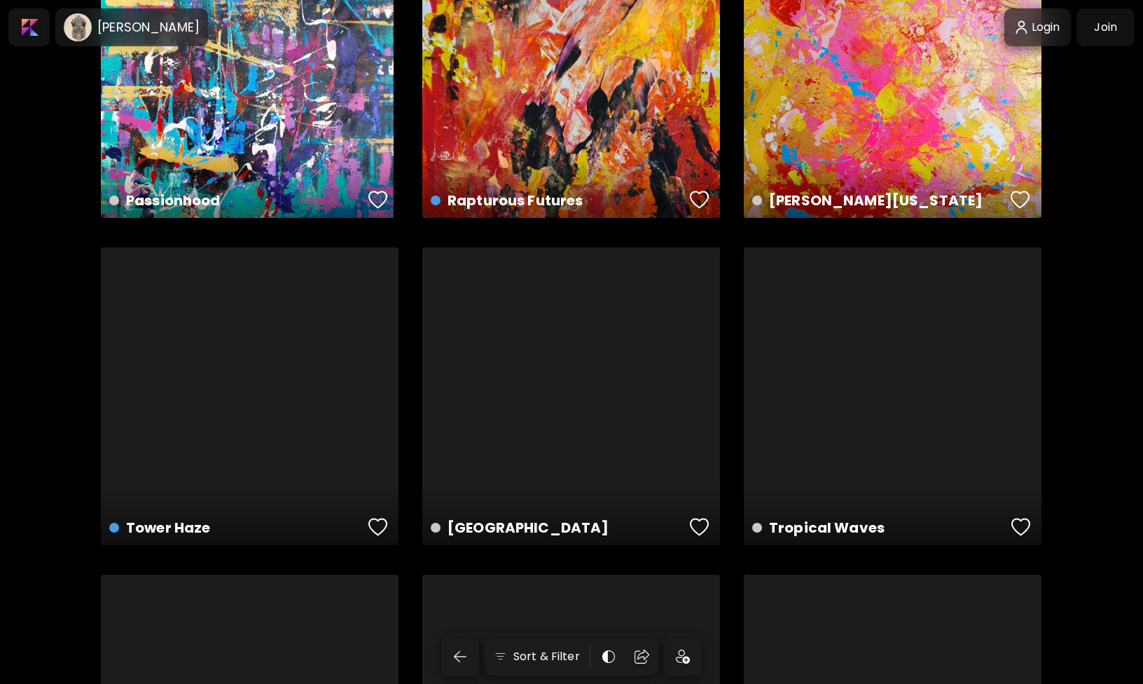
scroll to position [1462, 0]
